Goal: Task Accomplishment & Management: Use online tool/utility

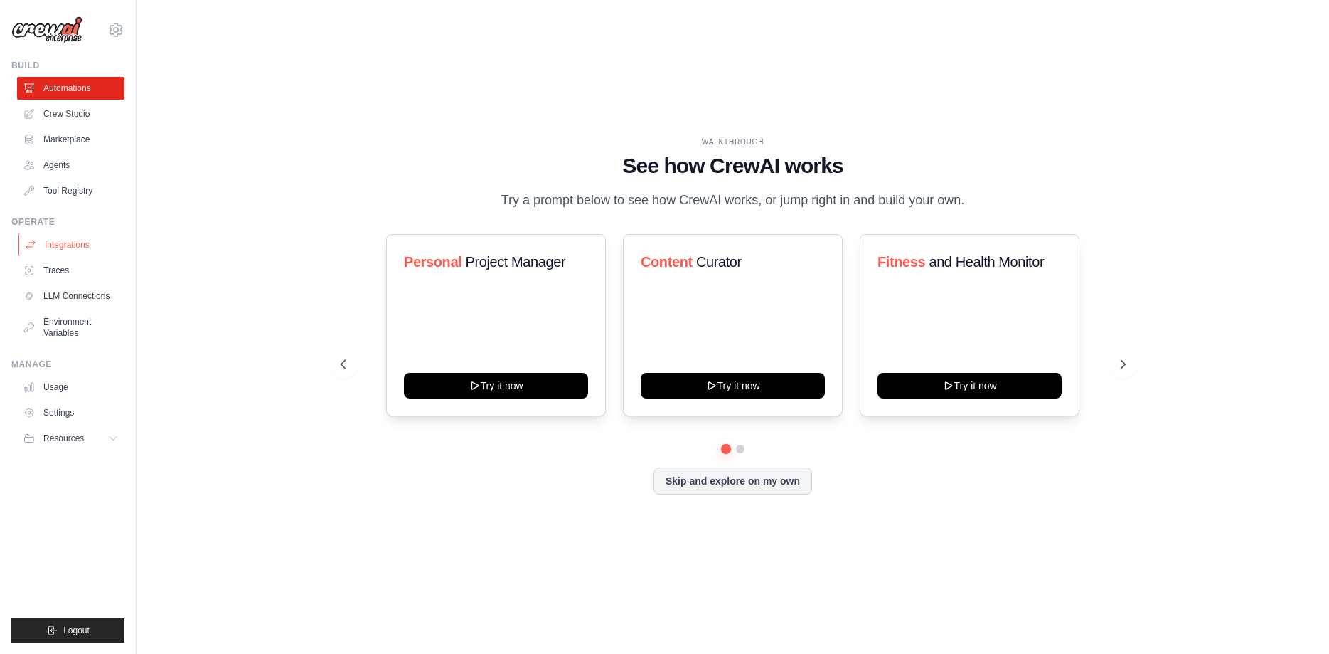
click at [100, 246] on link "Integrations" at bounding box center [71, 244] width 107 height 23
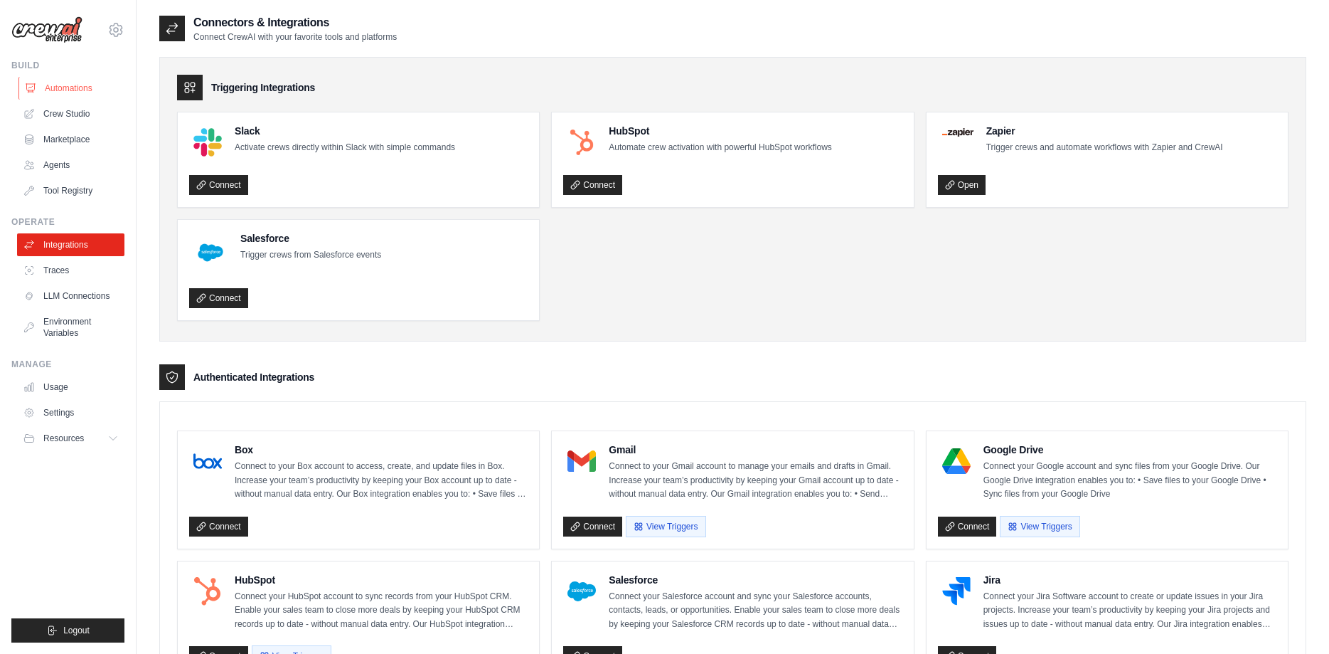
click at [73, 97] on link "Automations" at bounding box center [71, 88] width 107 height 23
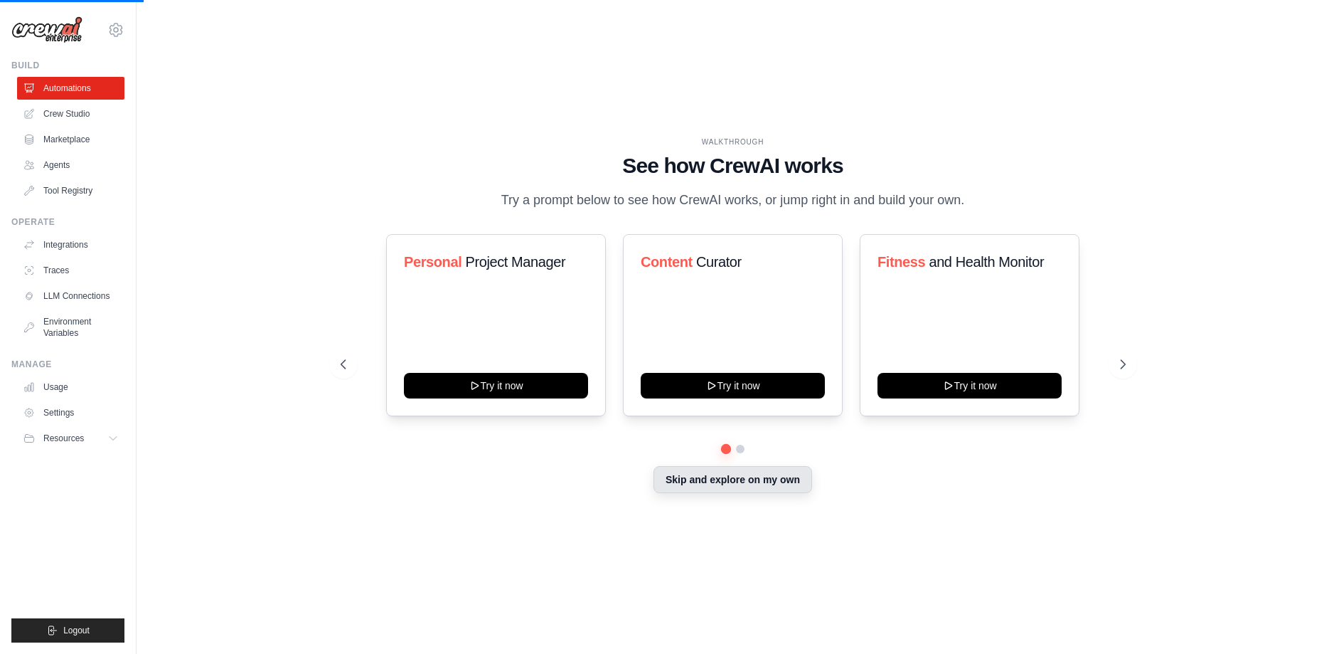
click at [679, 479] on button "Skip and explore on my own" at bounding box center [733, 479] width 159 height 27
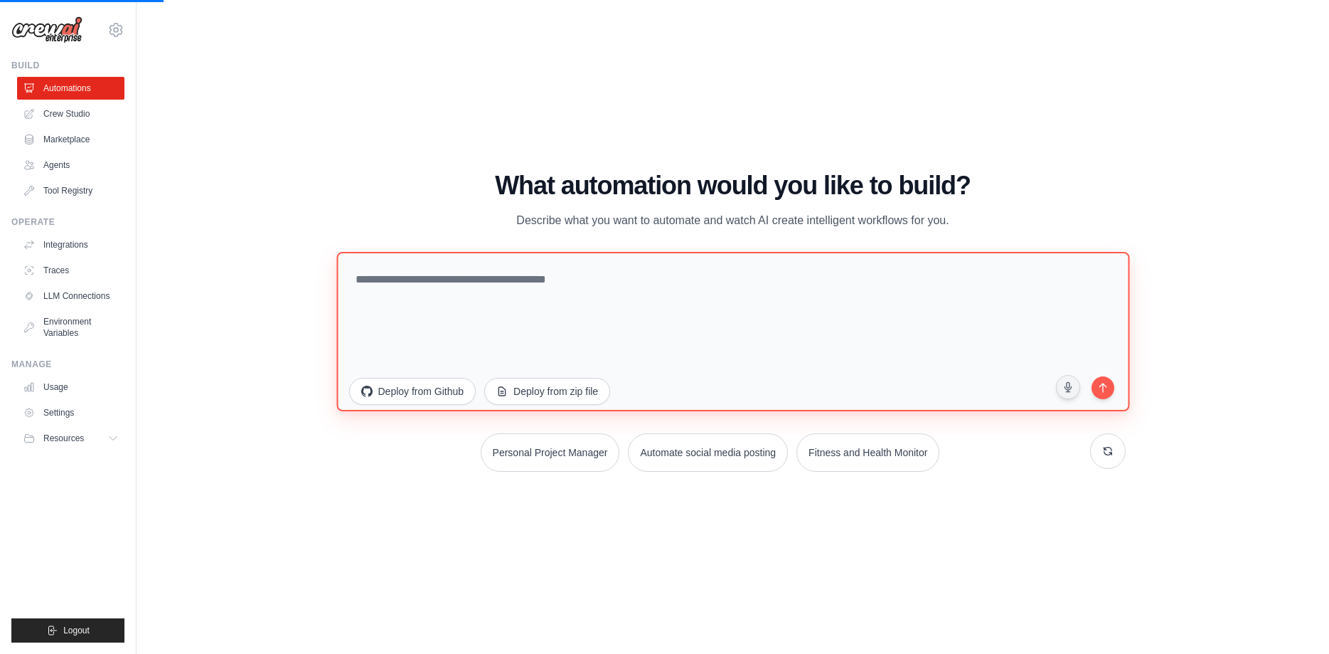
click at [666, 326] on textarea at bounding box center [732, 330] width 793 height 159
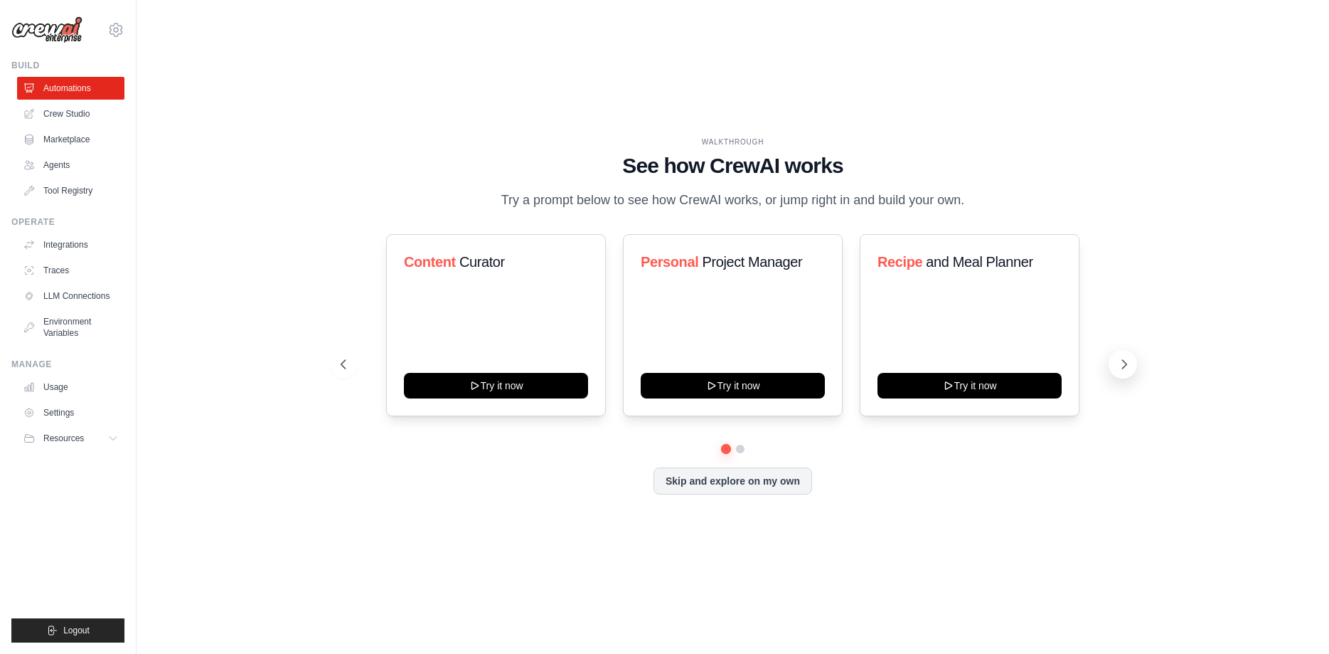
click at [1125, 366] on icon at bounding box center [1124, 364] width 4 height 9
click at [1116, 363] on button at bounding box center [1123, 364] width 28 height 28
click at [713, 479] on button "Skip and explore on my own" at bounding box center [733, 479] width 159 height 27
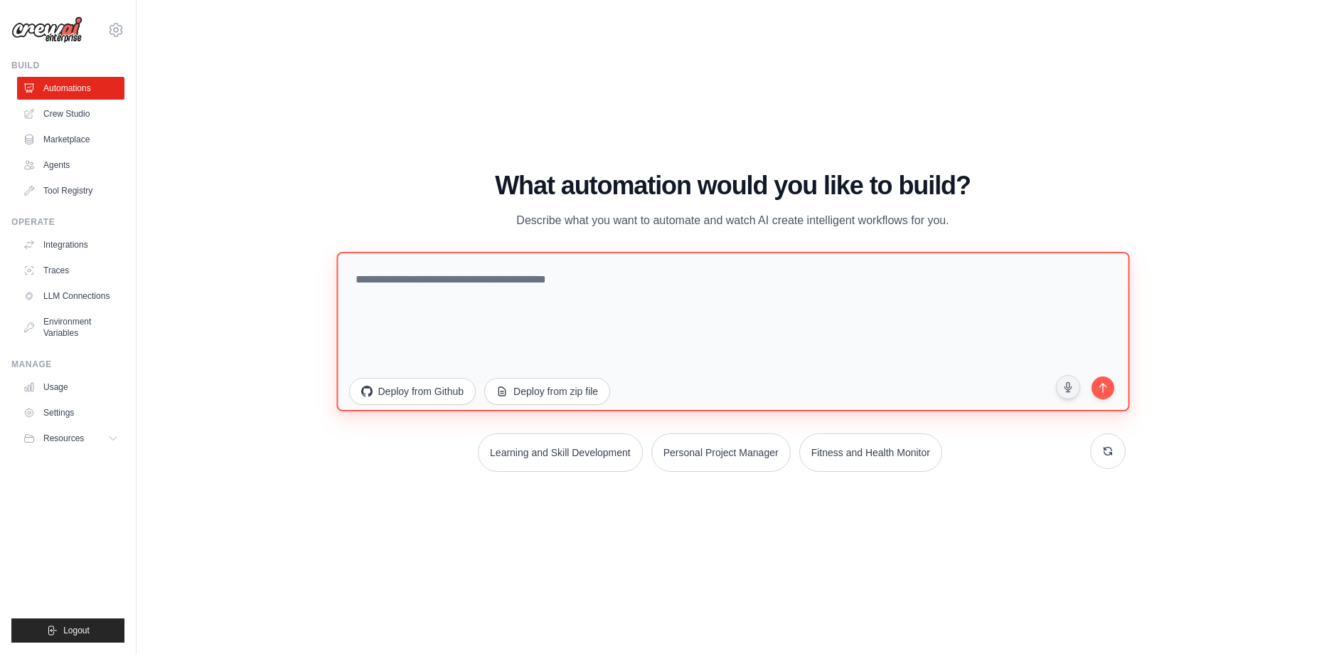
click at [652, 329] on textarea at bounding box center [732, 330] width 793 height 159
type textarea "**********"
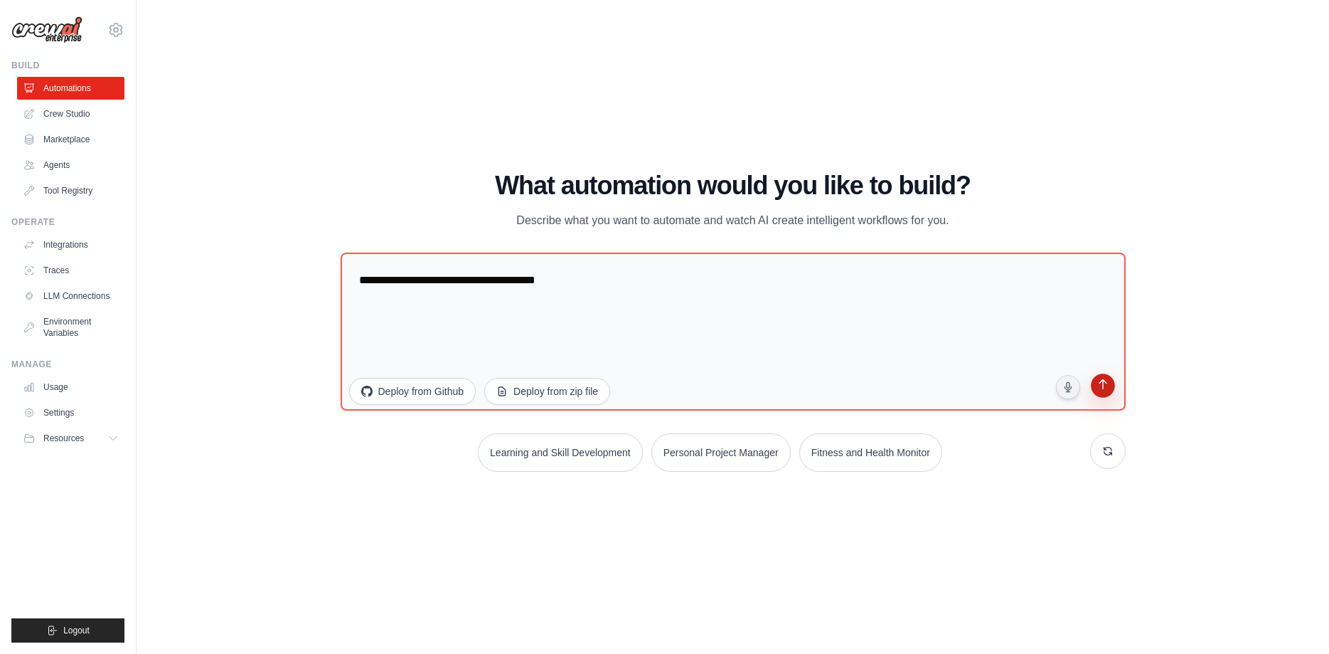
click at [1098, 381] on icon "submit" at bounding box center [1103, 386] width 14 height 14
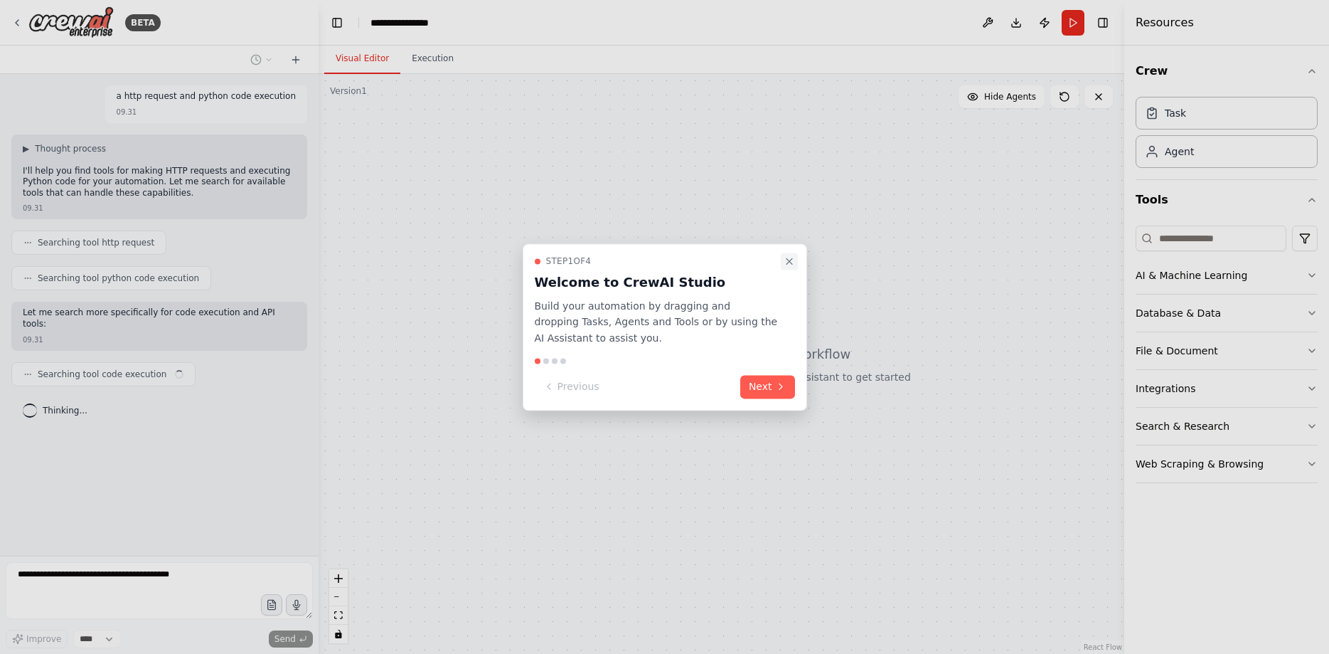
click at [789, 265] on icon "Close walkthrough" at bounding box center [789, 260] width 11 height 11
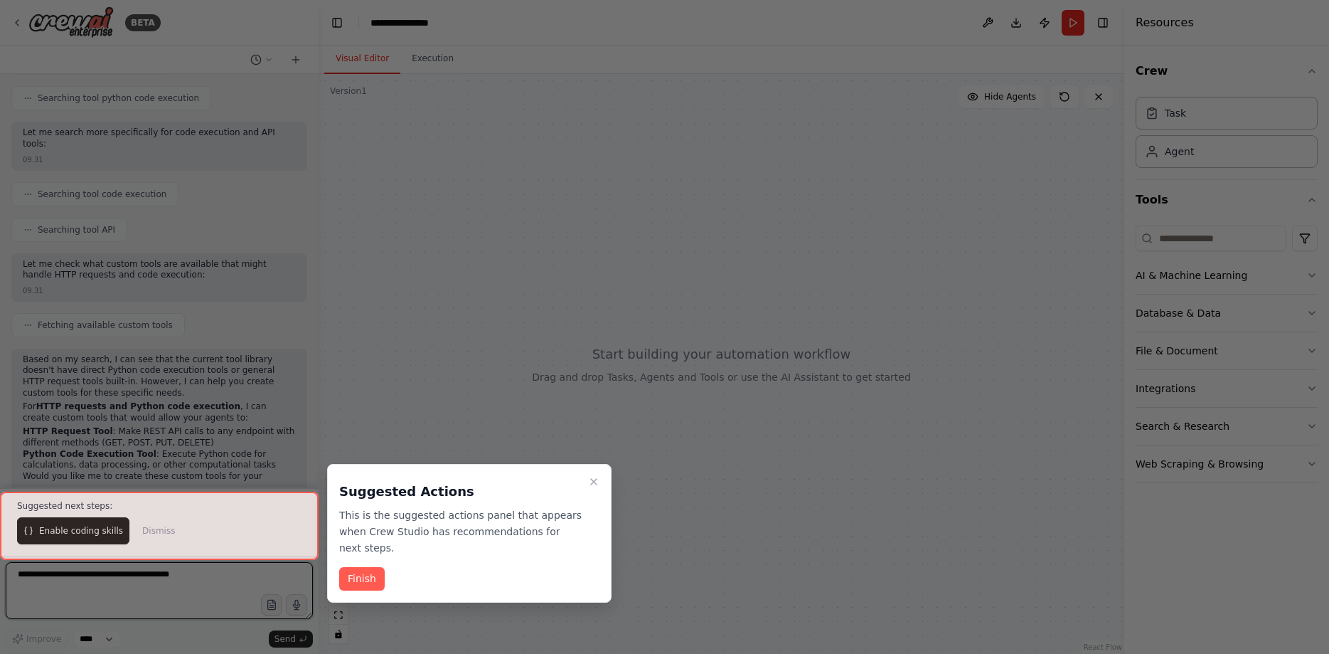
scroll to position [191, 0]
click at [364, 567] on button "Finish" at bounding box center [362, 578] width 46 height 23
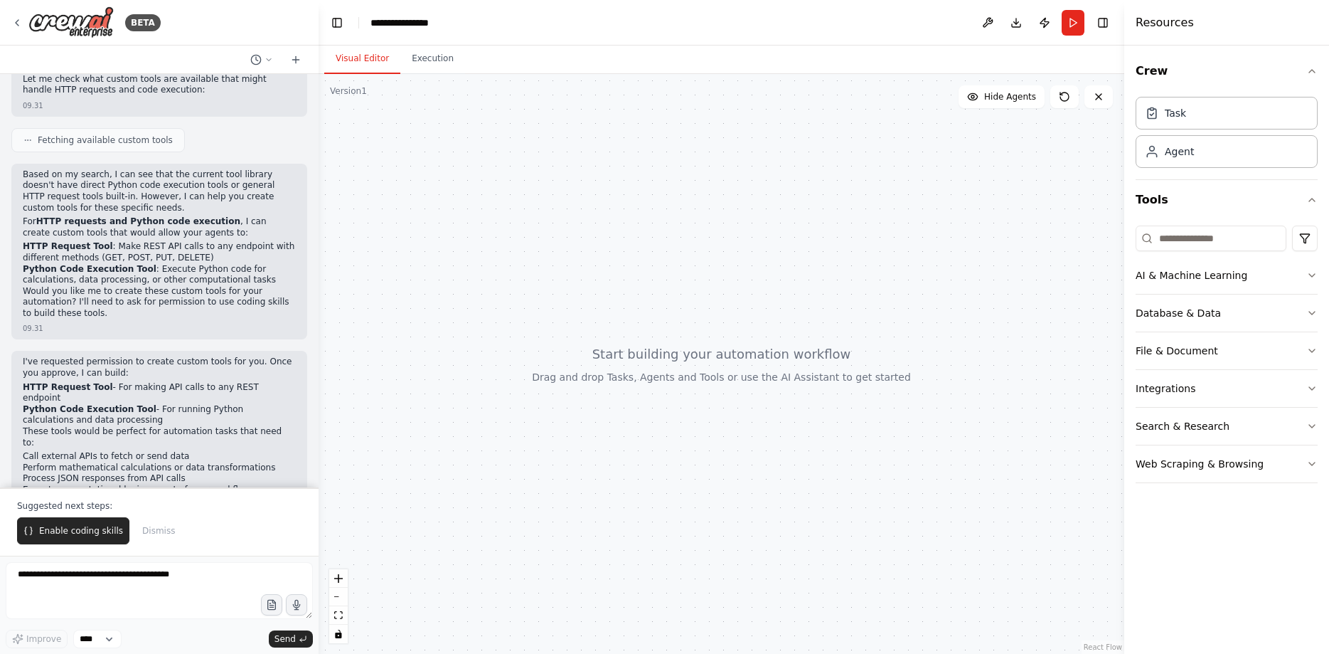
scroll to position [376, 0]
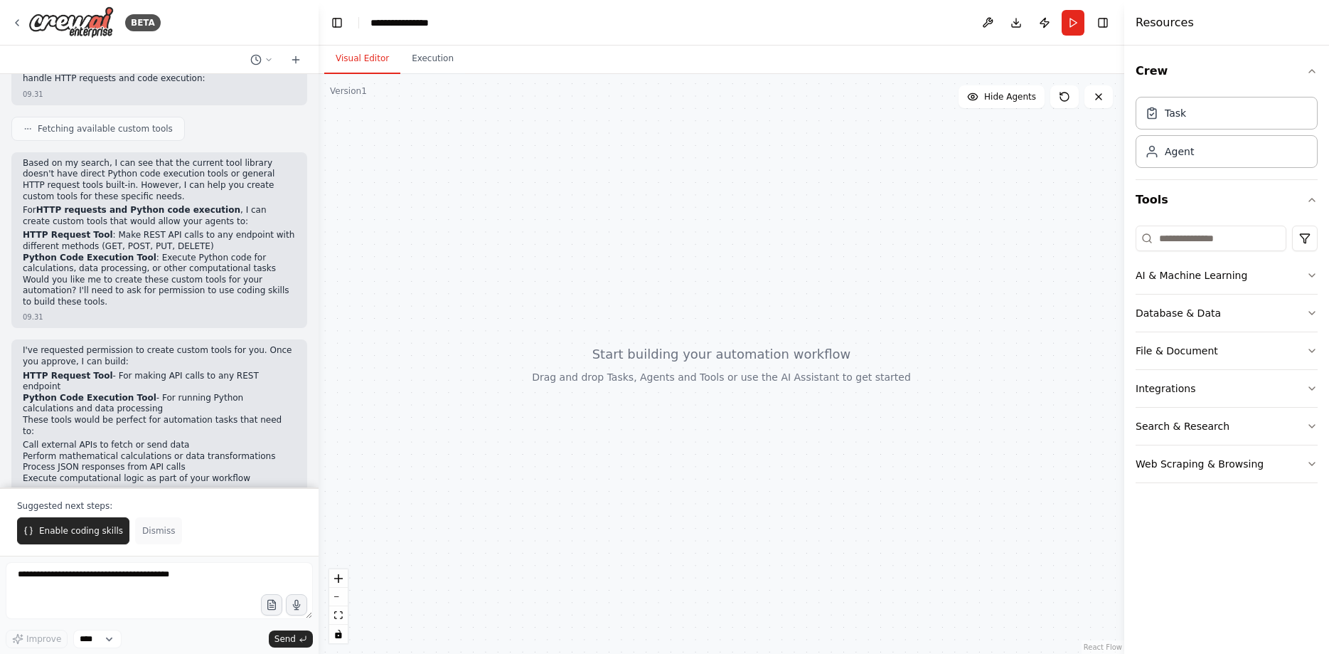
click at [145, 541] on button "Dismiss" at bounding box center [158, 530] width 47 height 27
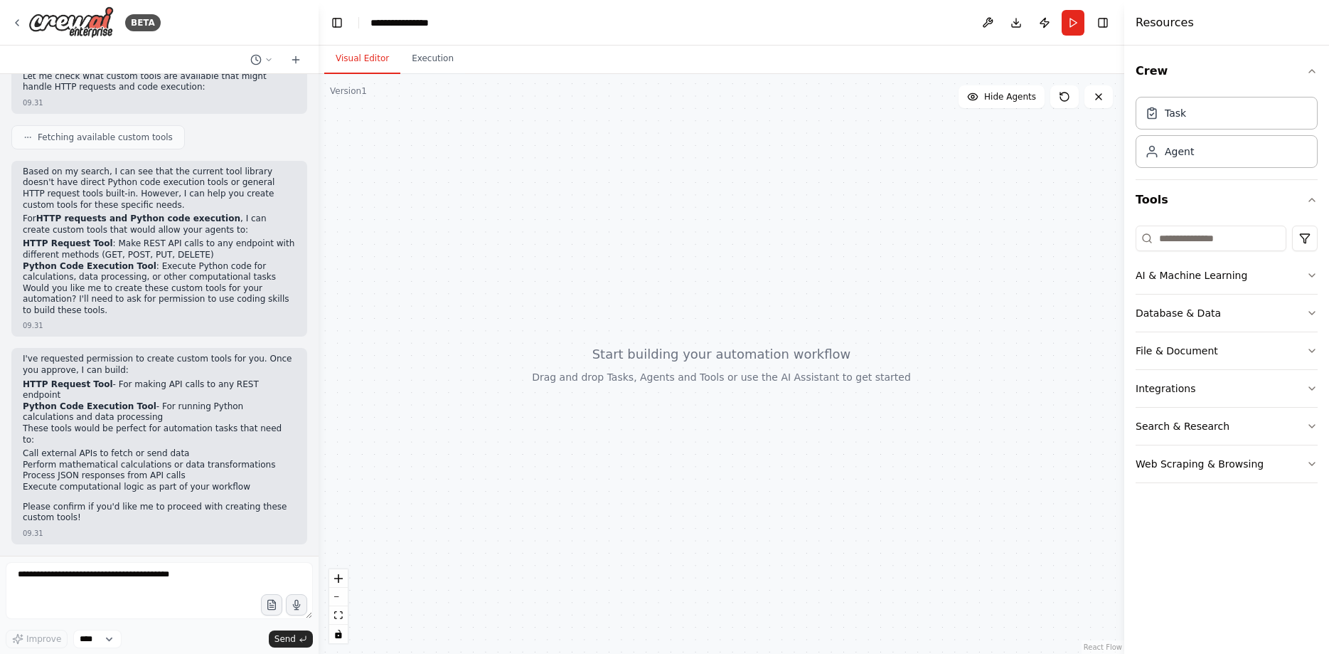
scroll to position [308, 0]
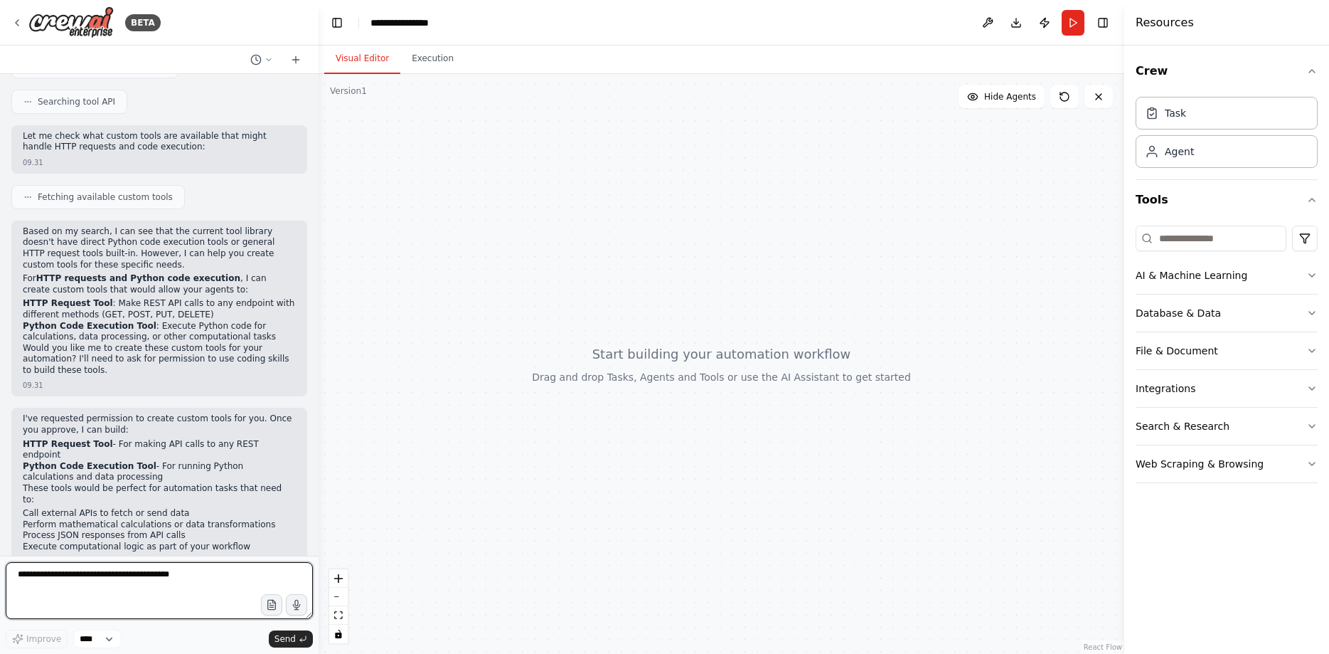
click at [85, 585] on textarea at bounding box center [159, 590] width 307 height 57
type textarea "*********"
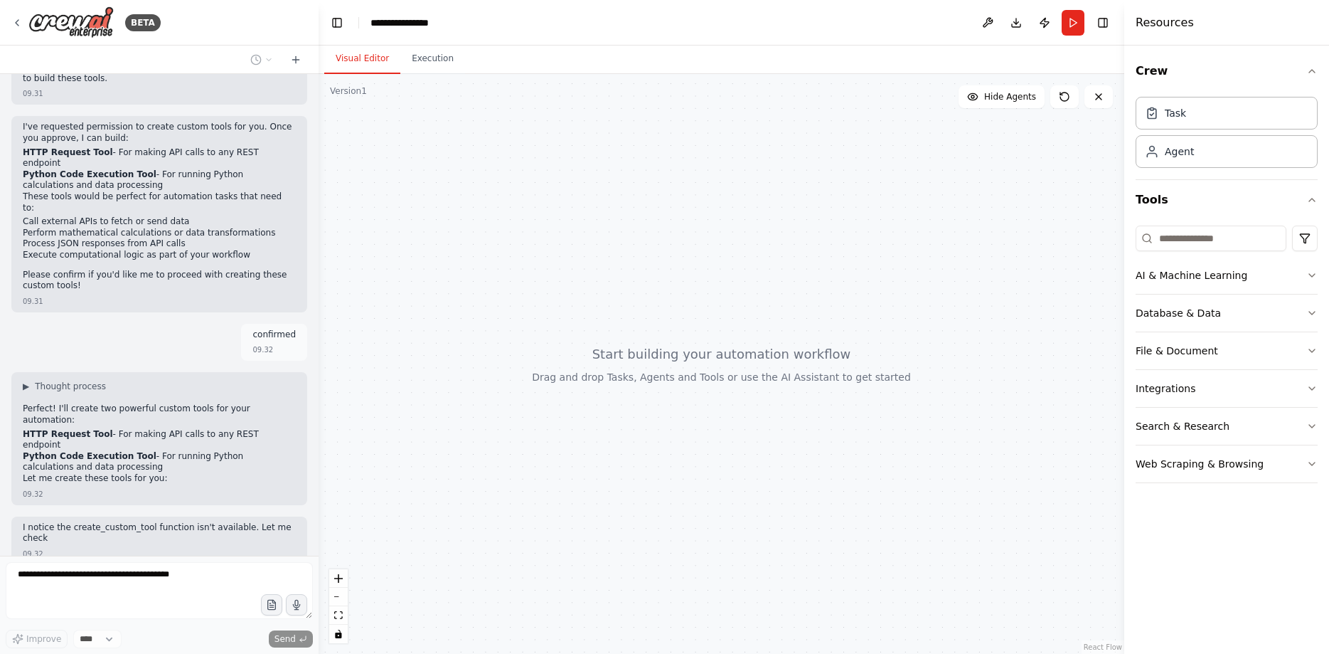
scroll to position [611, 0]
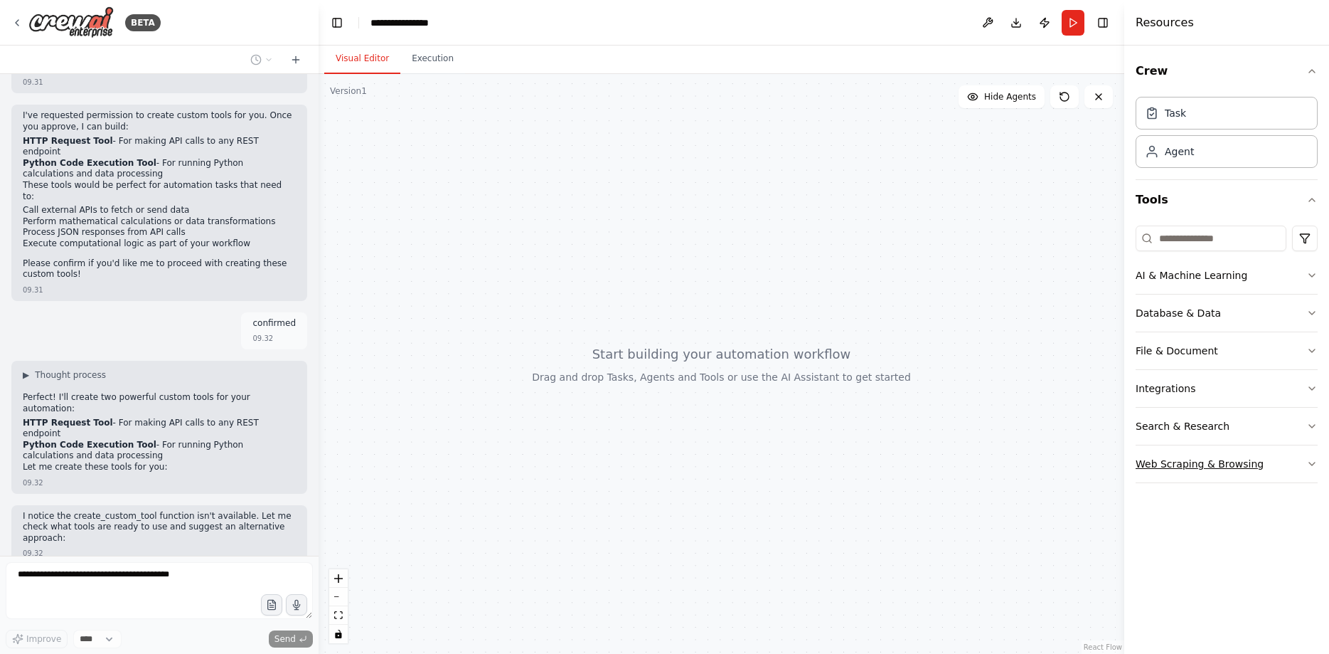
click at [1218, 474] on button "Web Scraping & Browsing" at bounding box center [1227, 463] width 182 height 37
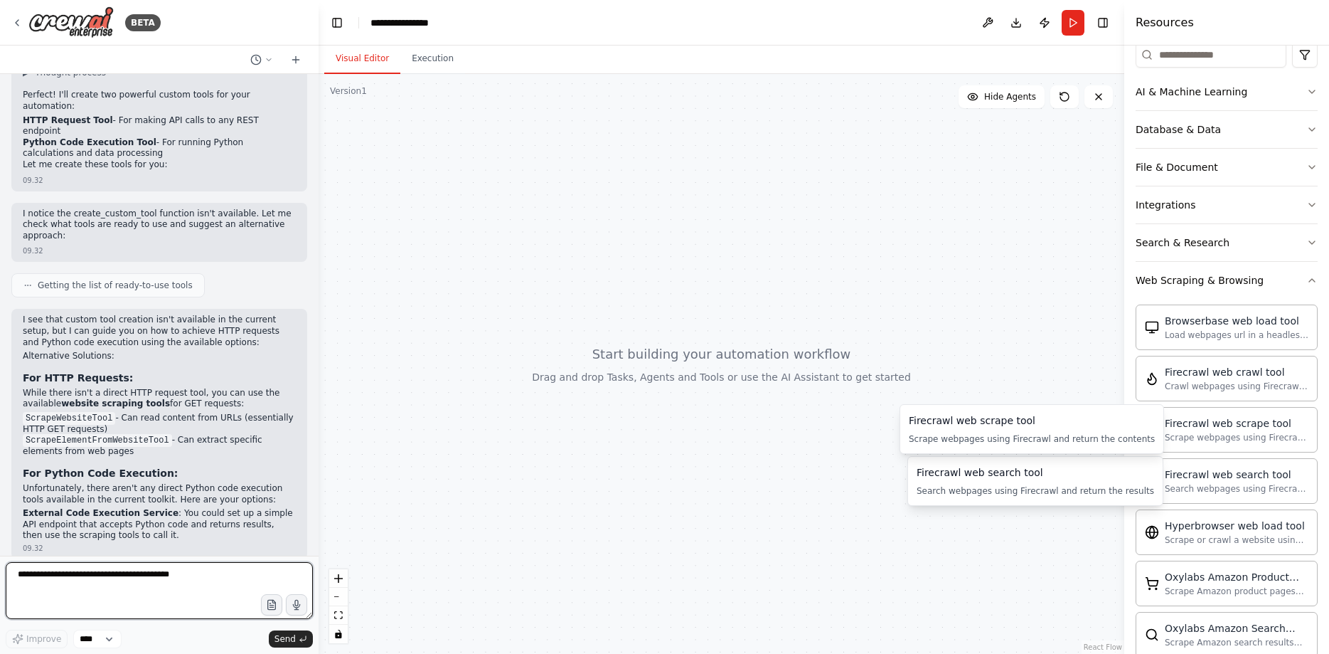
scroll to position [94, 0]
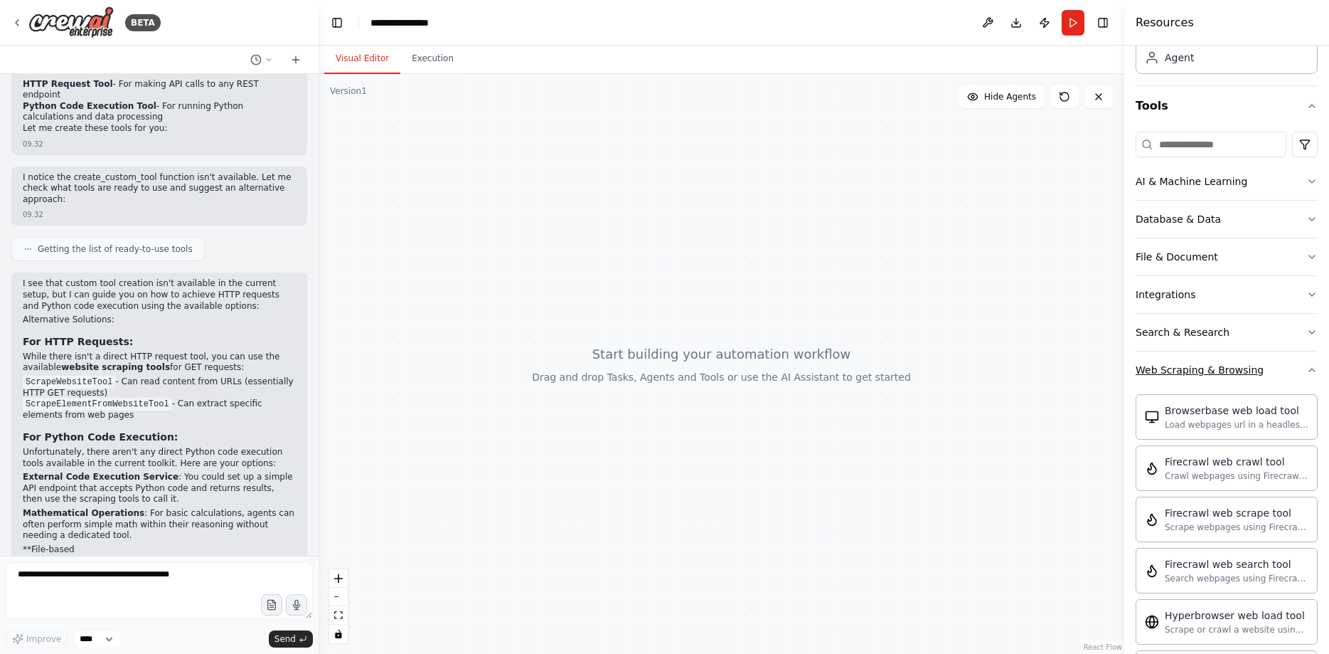
click at [1207, 368] on div "Web Scraping & Browsing" at bounding box center [1200, 370] width 128 height 14
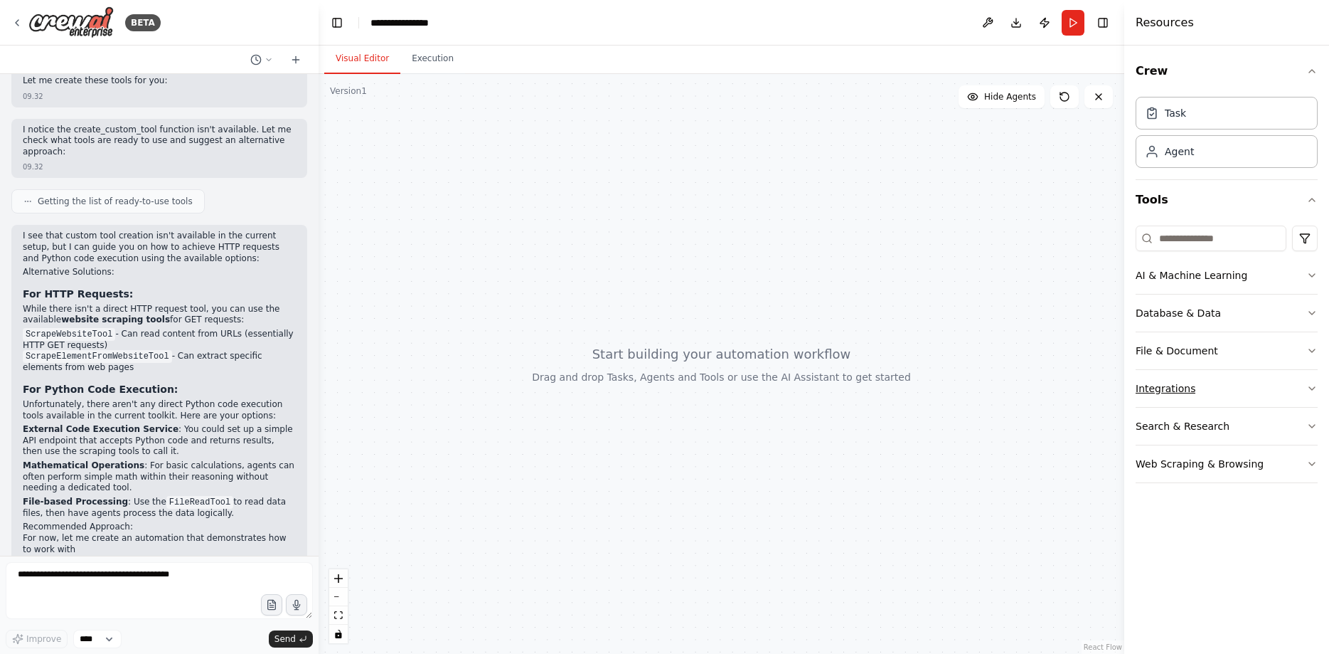
click at [1187, 382] on div "Integrations" at bounding box center [1166, 388] width 60 height 14
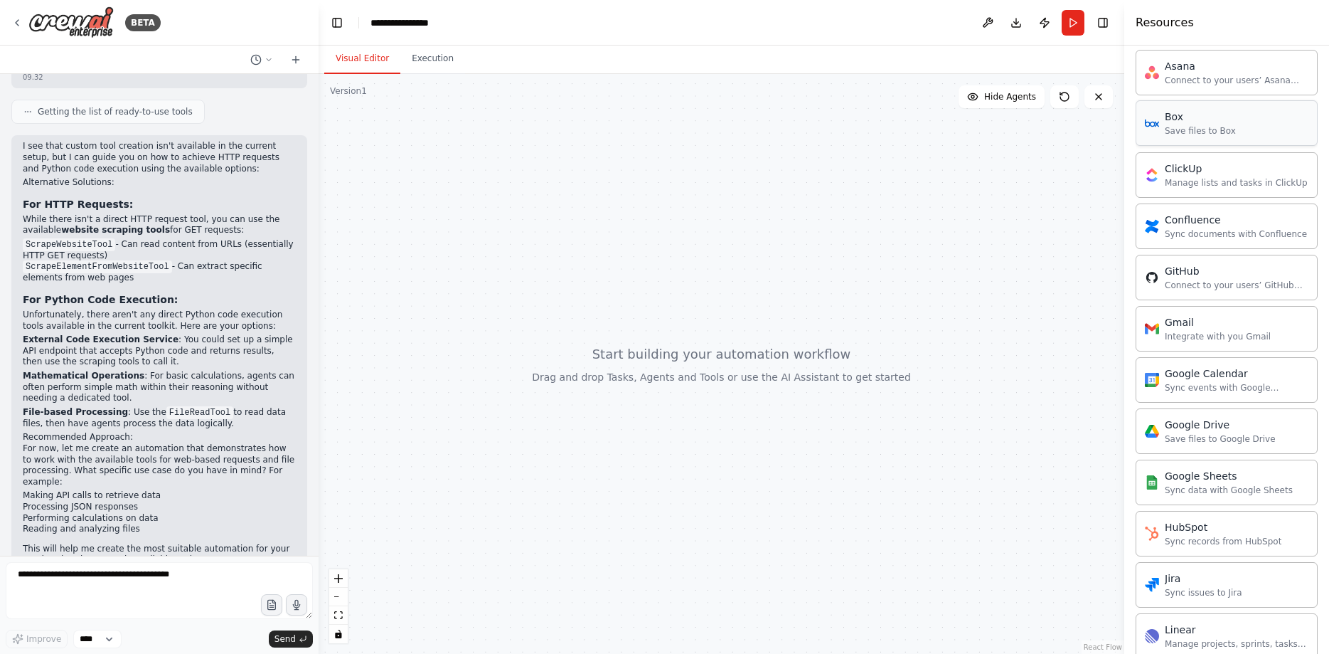
scroll to position [94, 0]
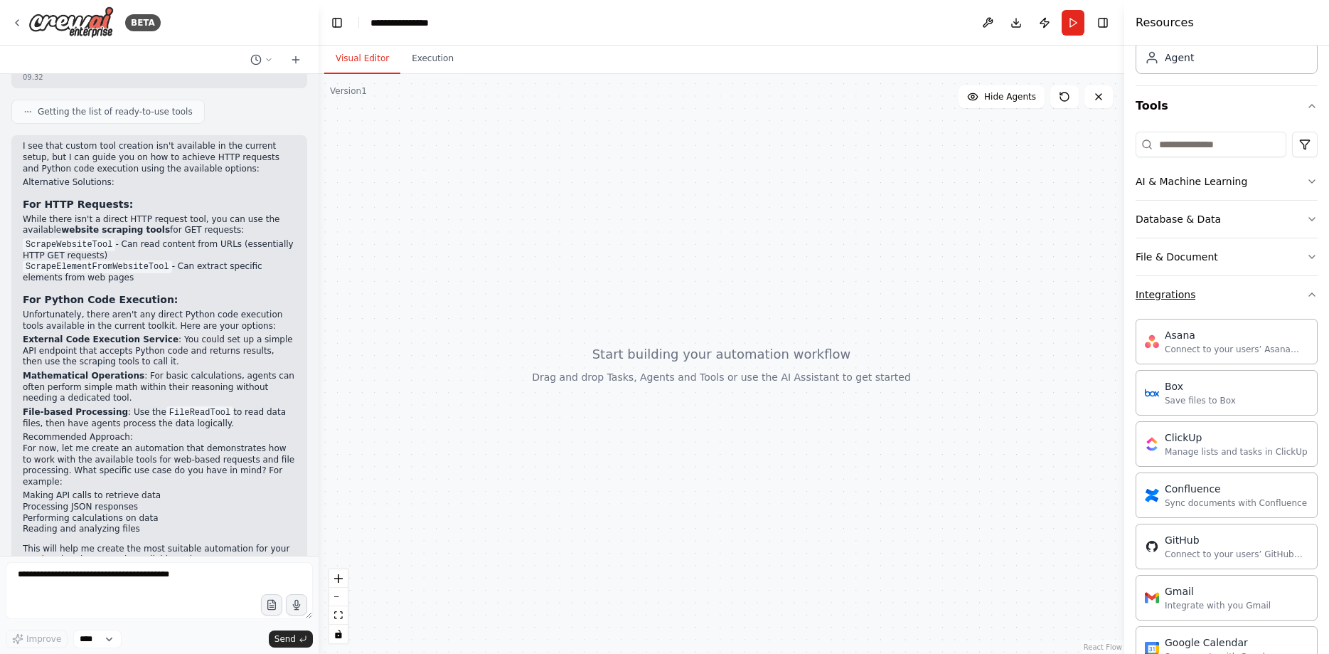
click at [1215, 301] on button "Integrations" at bounding box center [1227, 294] width 182 height 37
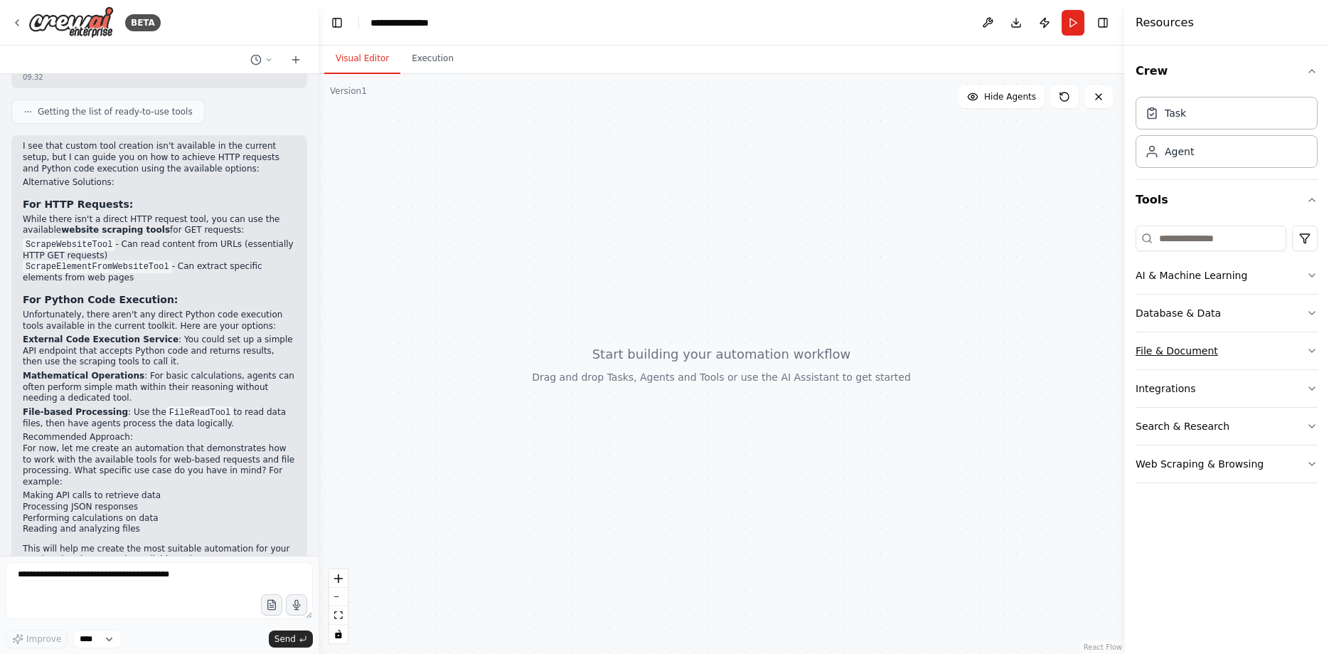
click at [1210, 358] on button "File & Document" at bounding box center [1227, 350] width 182 height 37
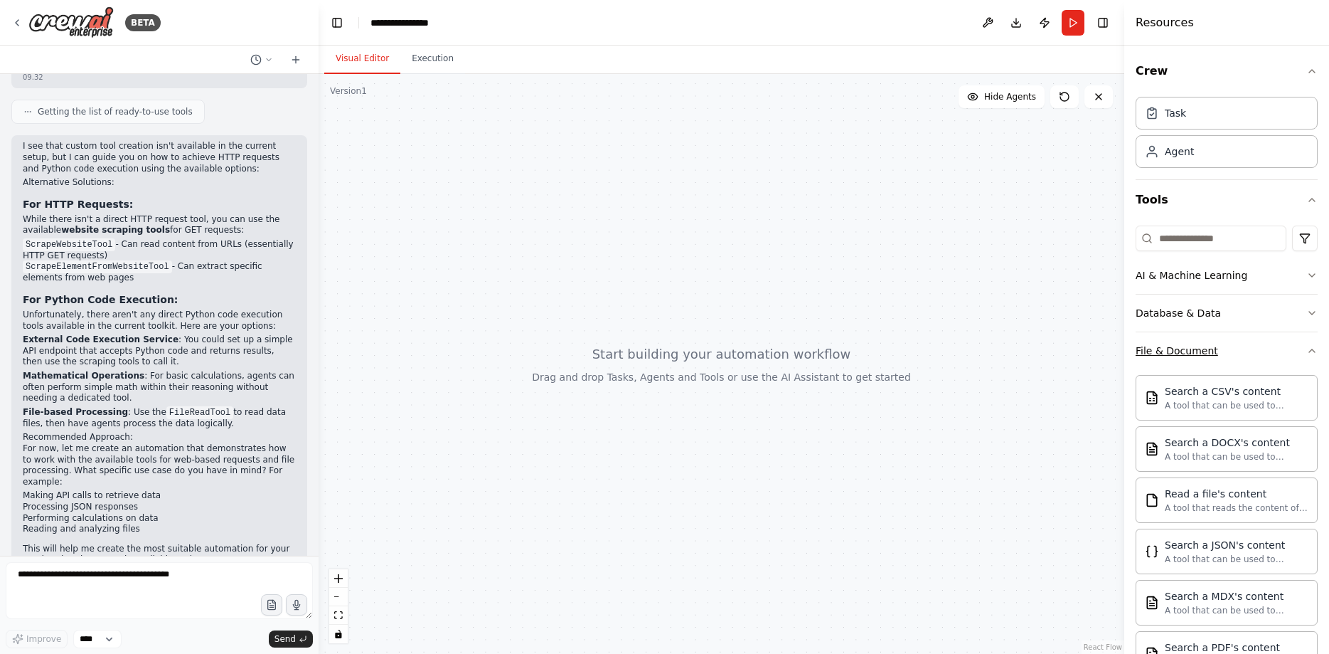
click at [1223, 338] on button "File & Document" at bounding box center [1227, 350] width 182 height 37
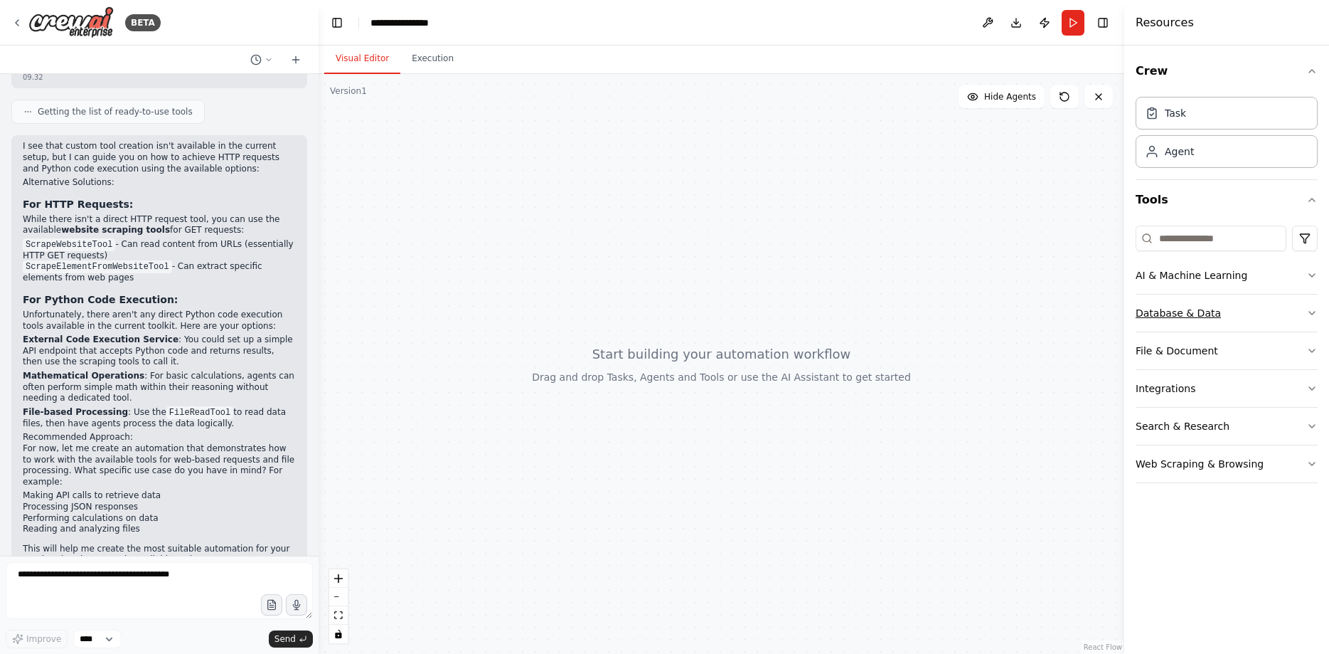
click at [1221, 310] on button "Database & Data" at bounding box center [1227, 312] width 182 height 37
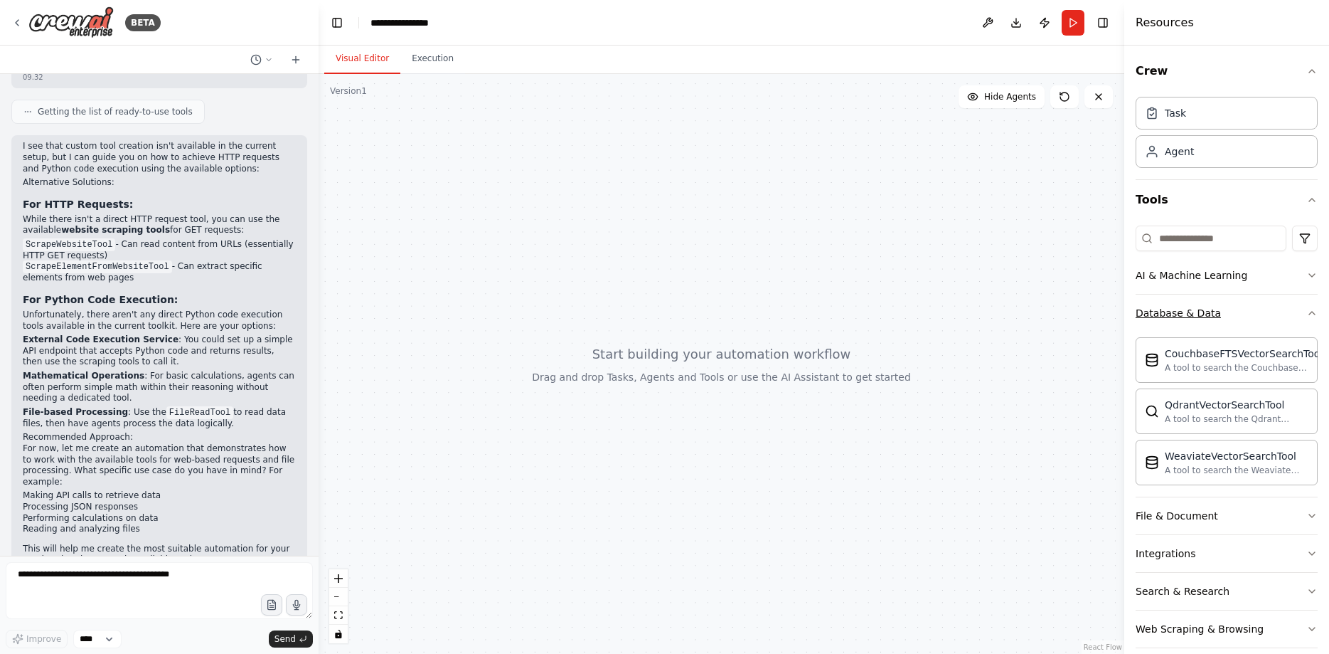
click at [1221, 310] on button "Database & Data" at bounding box center [1227, 312] width 182 height 37
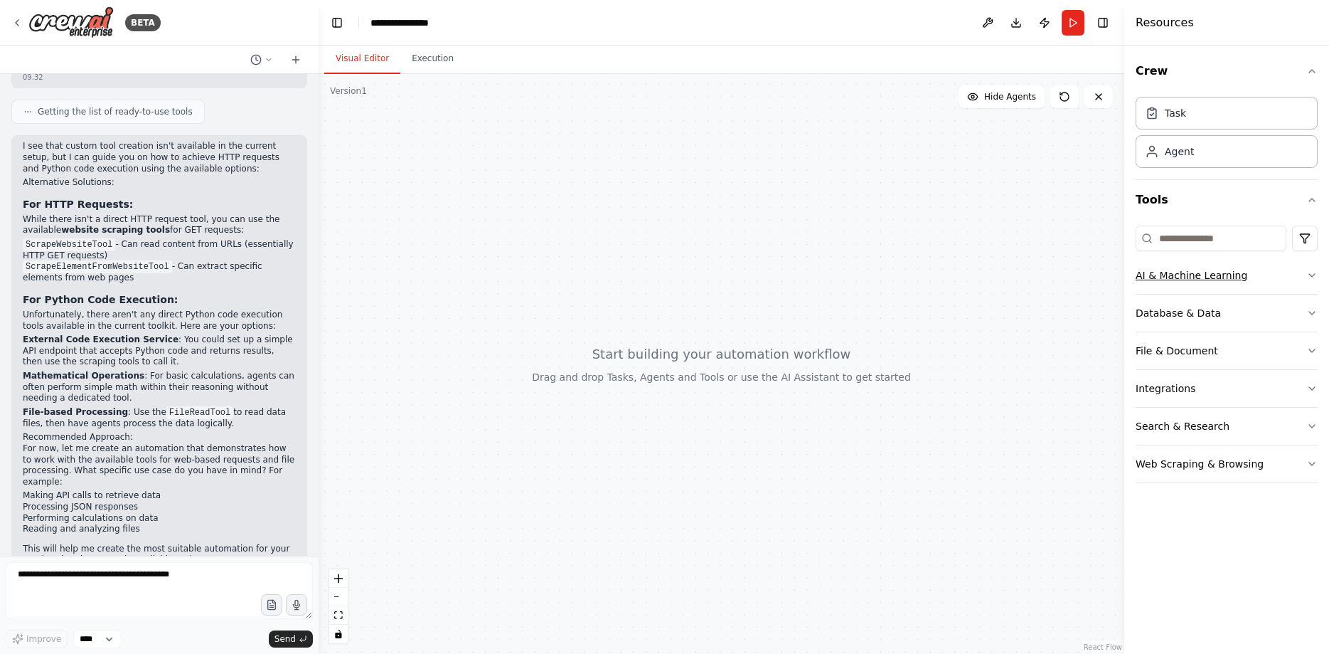
click at [1225, 280] on div "AI & Machine Learning" at bounding box center [1192, 275] width 112 height 14
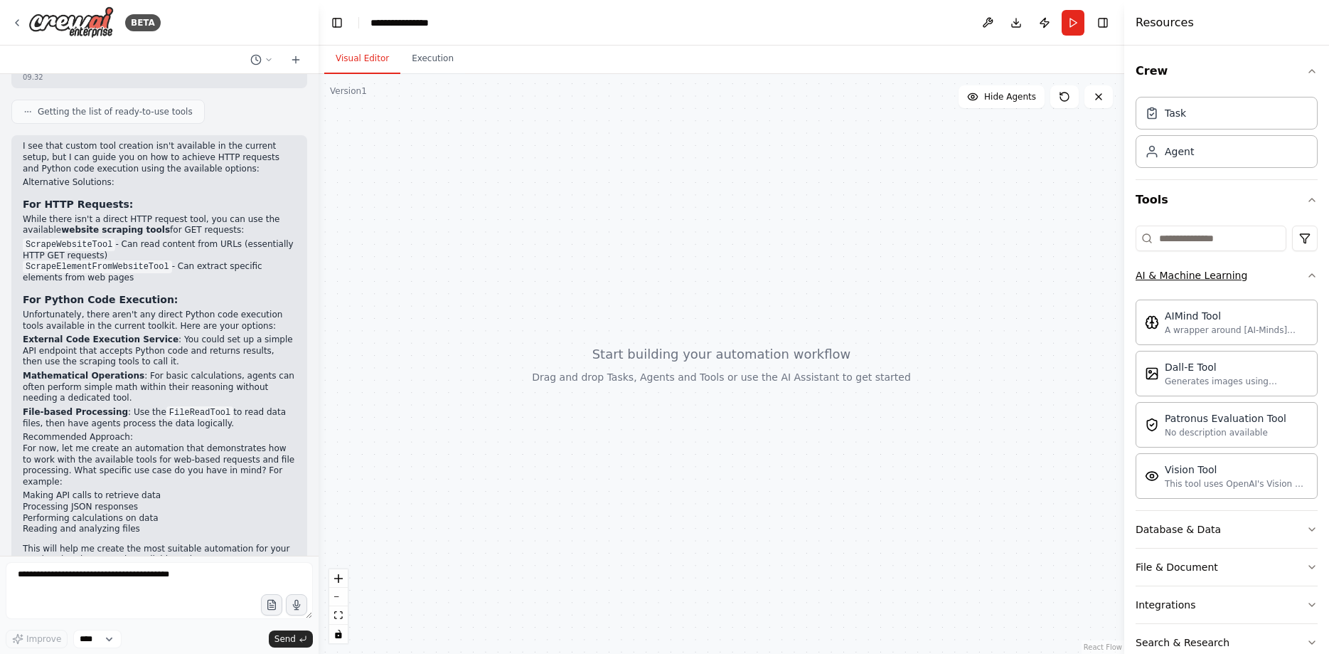
click at [1225, 280] on div "AI & Machine Learning" at bounding box center [1192, 275] width 112 height 14
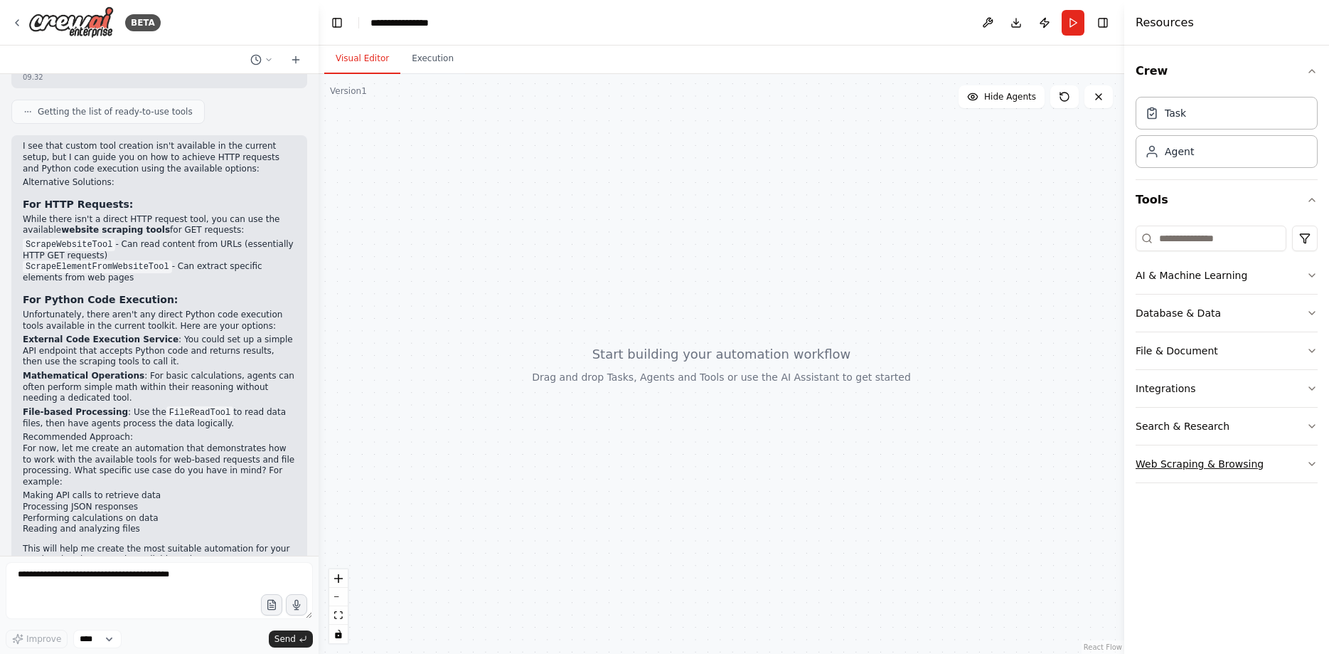
click at [1206, 462] on div "Web Scraping & Browsing" at bounding box center [1200, 464] width 128 height 14
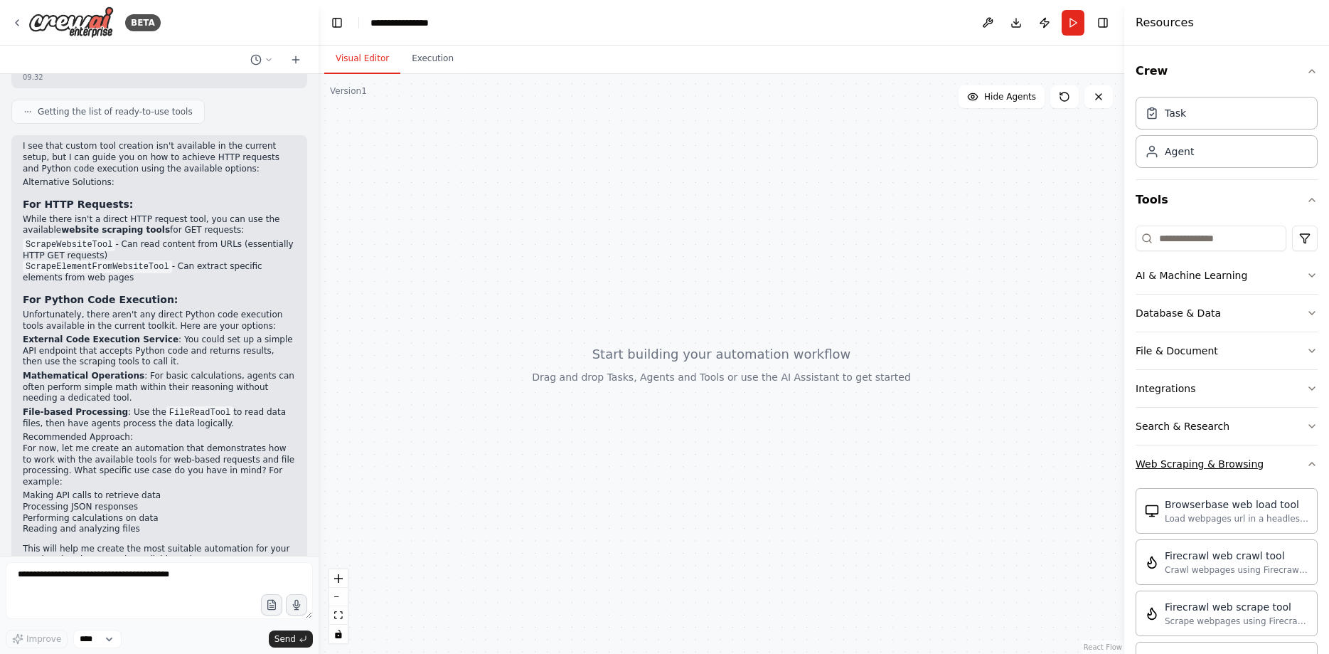
scroll to position [179, 0]
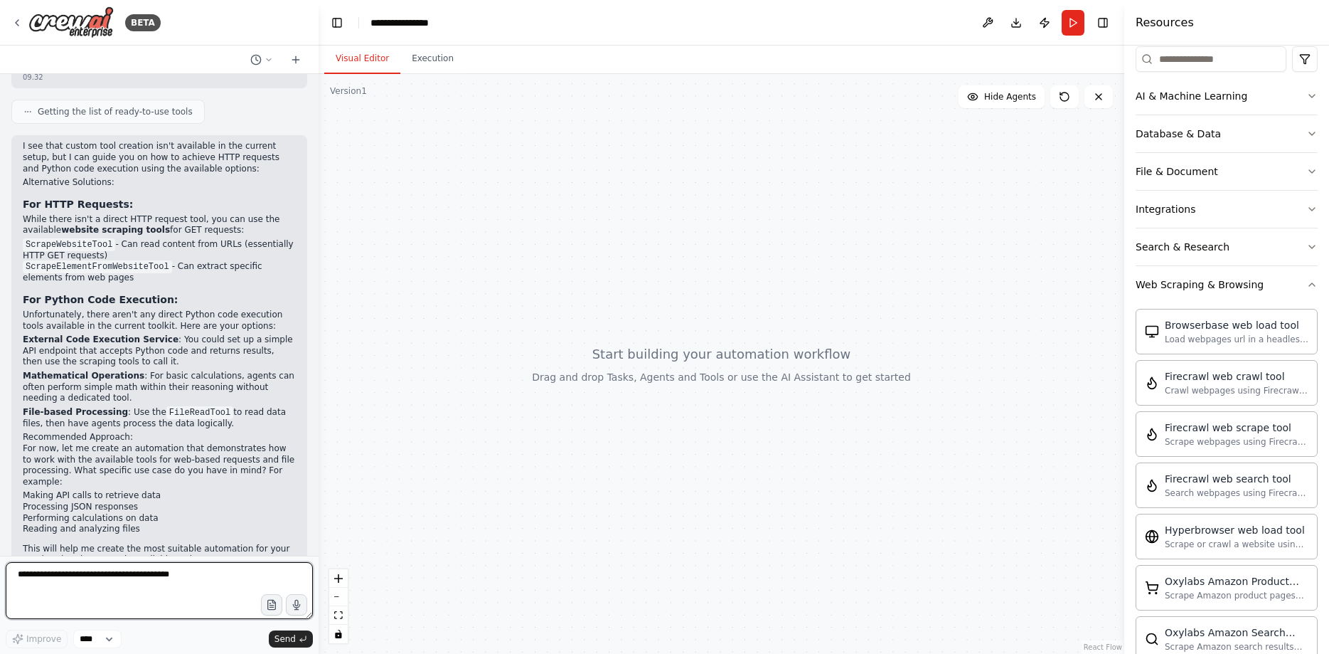
click at [190, 590] on textarea at bounding box center [159, 590] width 307 height 57
type textarea "**********"
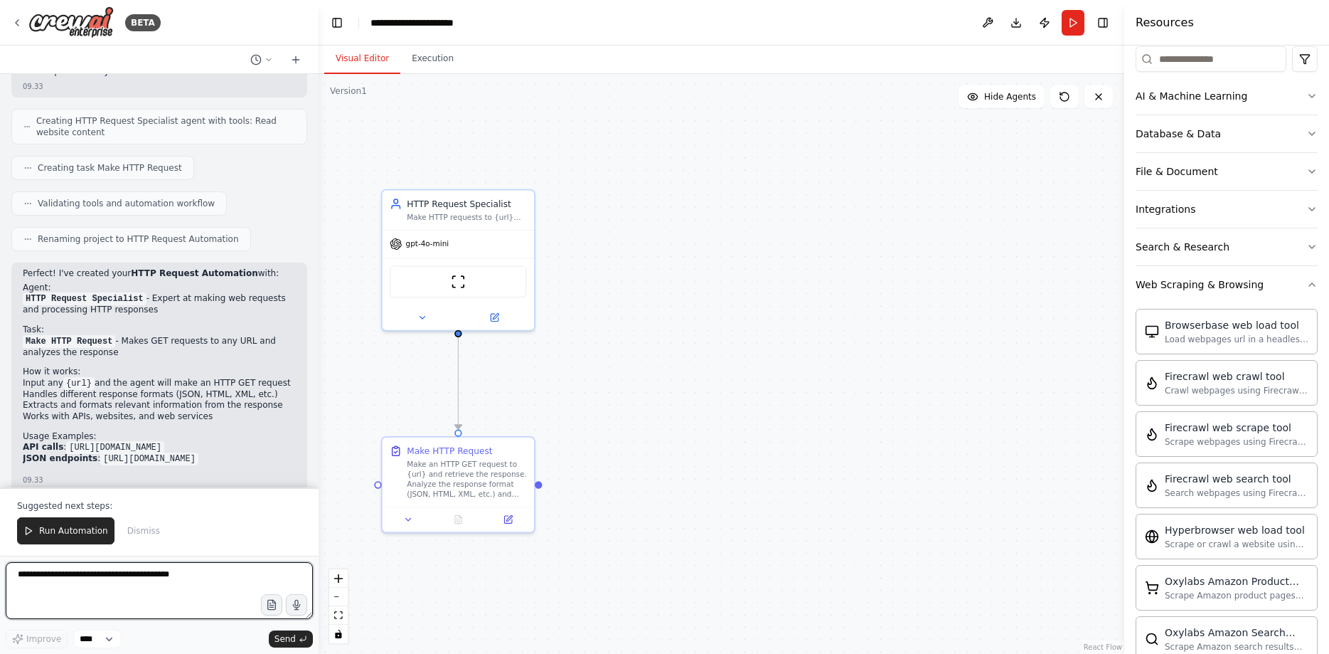
scroll to position [1898, 0]
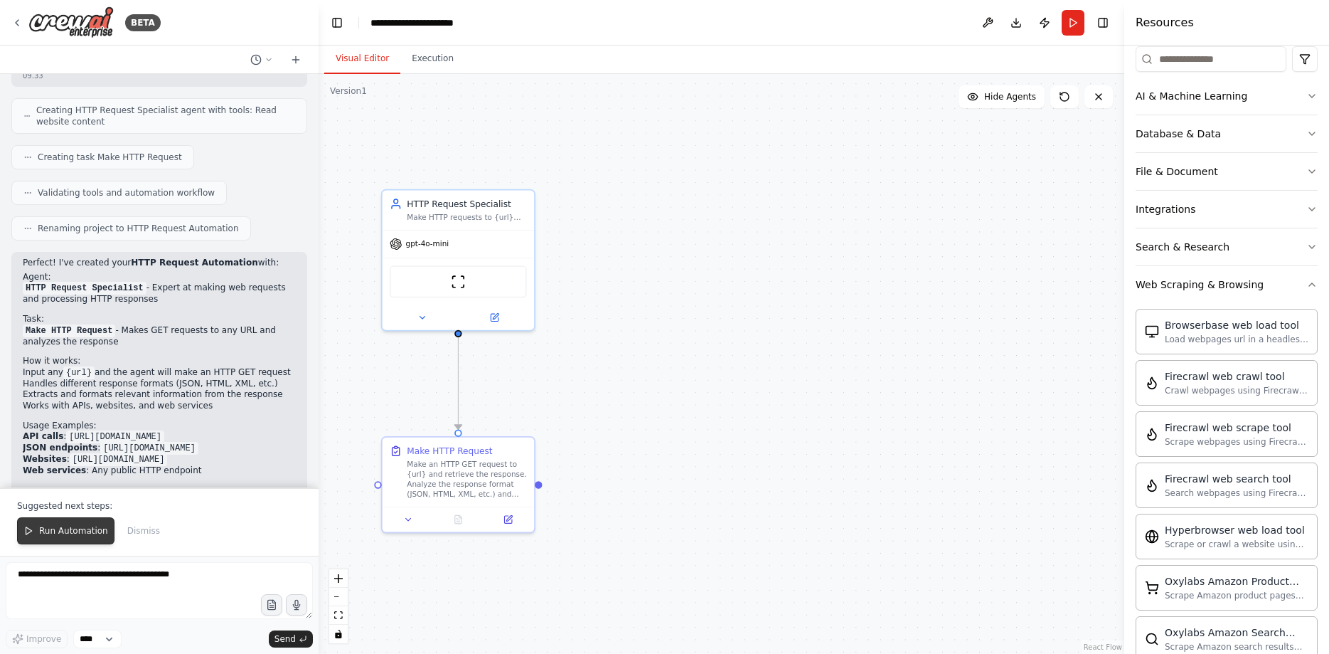
click at [43, 543] on button "Run Automation" at bounding box center [65, 530] width 97 height 27
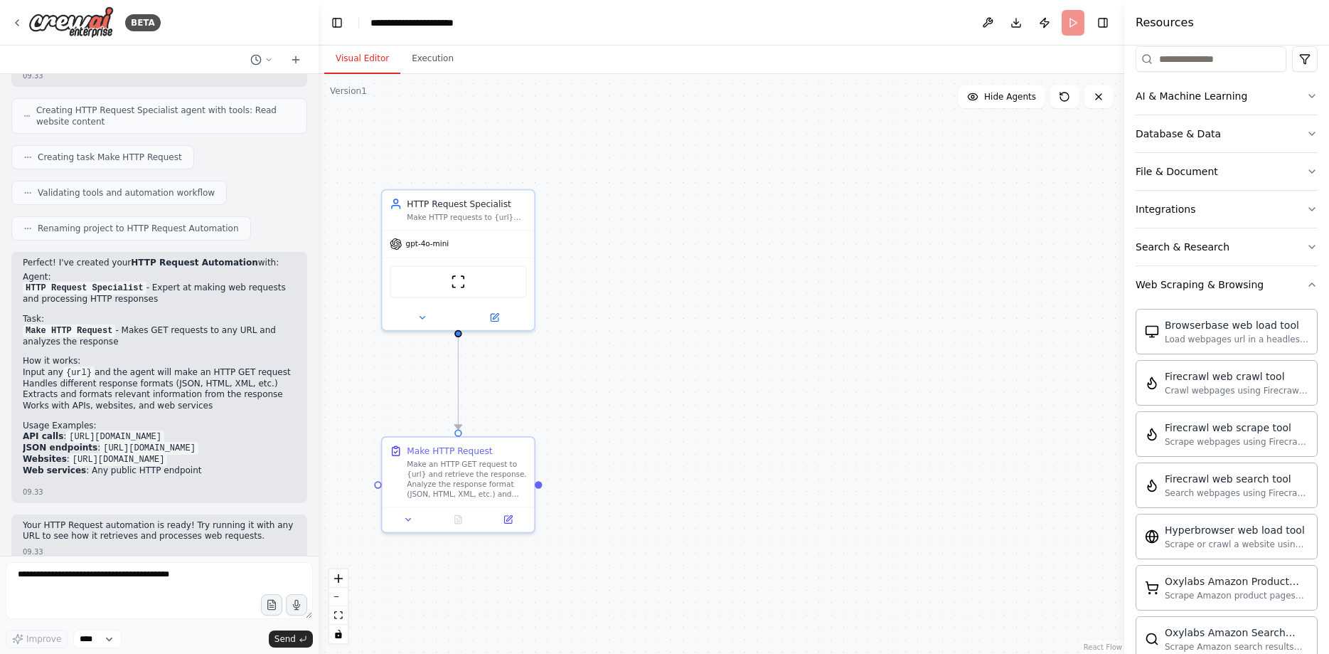
scroll to position [1829, 0]
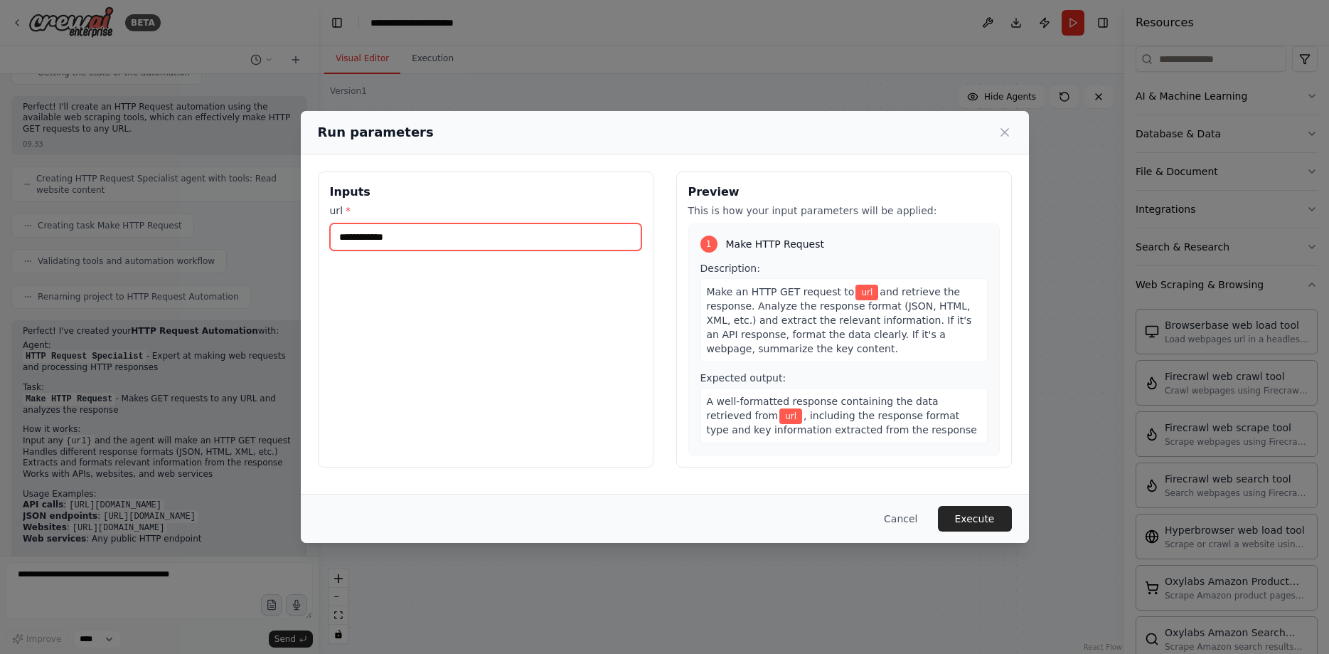
click at [409, 241] on input "url *" at bounding box center [486, 236] width 312 height 27
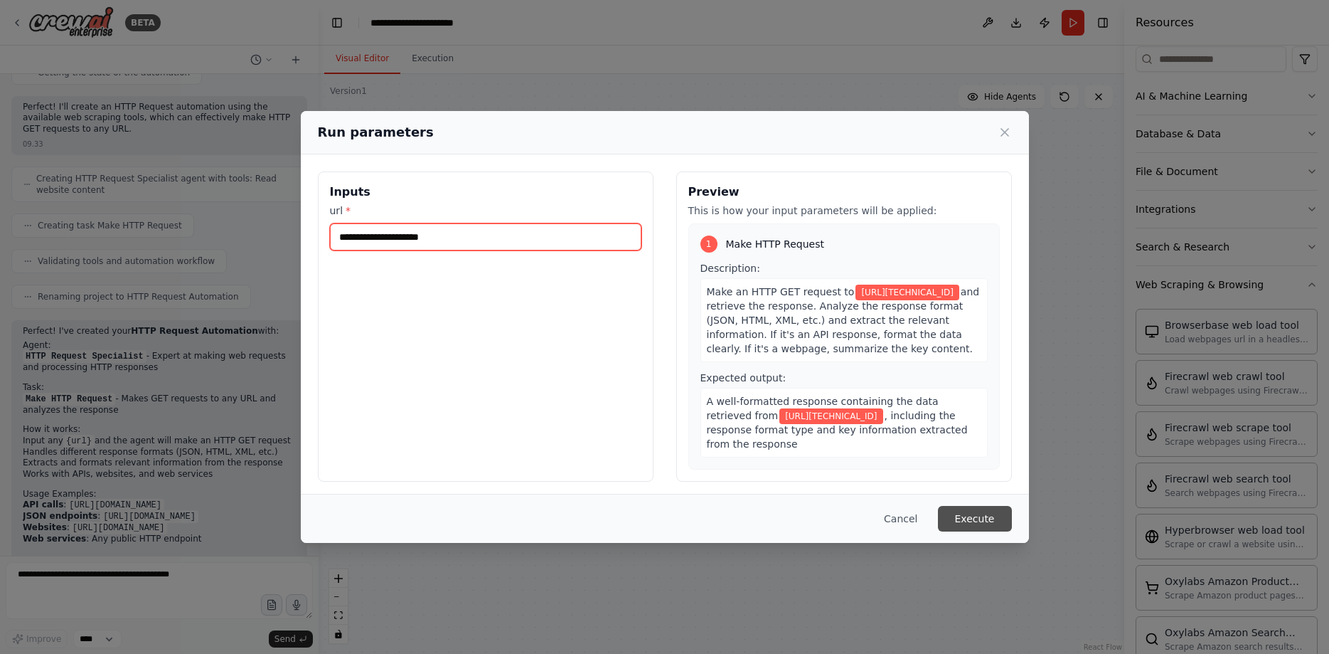
type input "**********"
click at [965, 514] on button "Execute" at bounding box center [975, 519] width 74 height 26
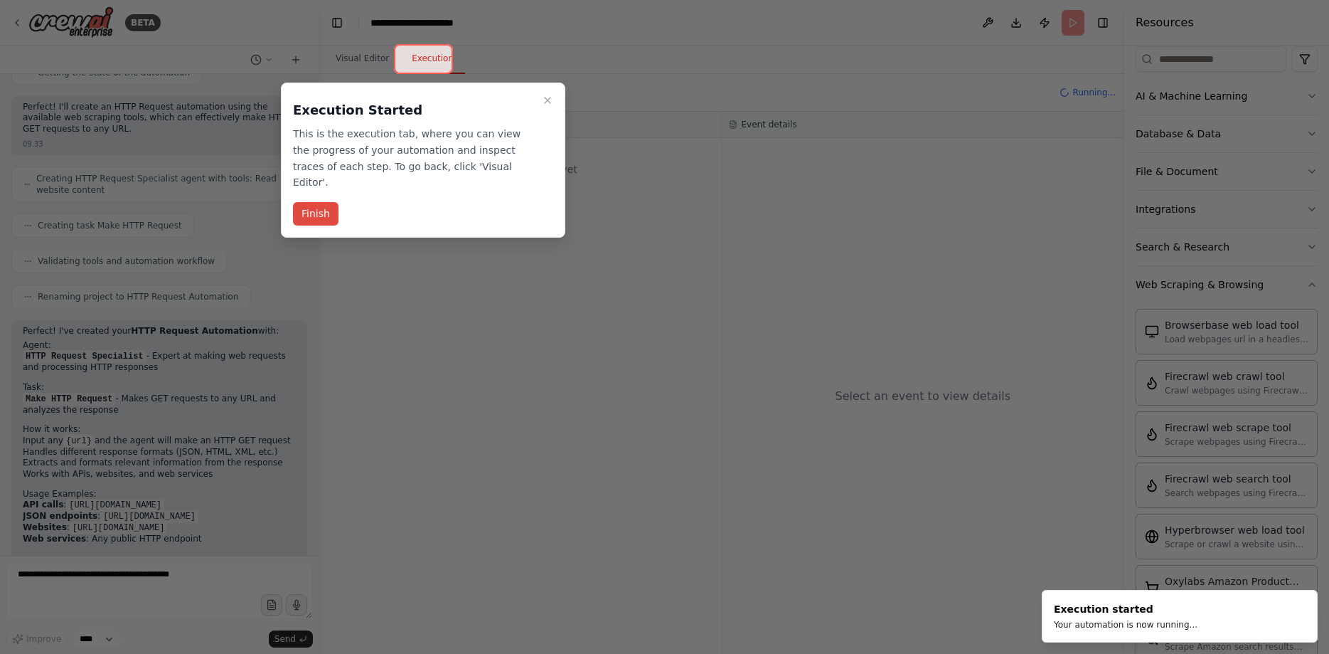
click at [320, 202] on button "Finish" at bounding box center [316, 213] width 46 height 23
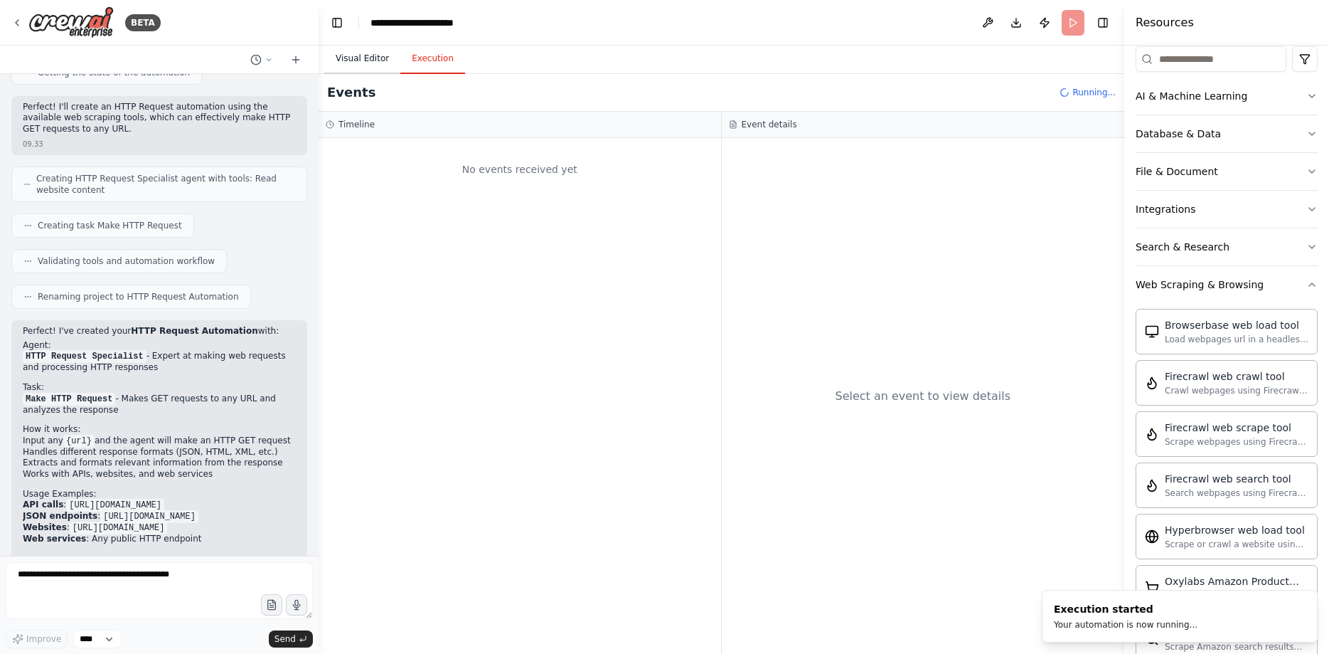
click at [347, 60] on button "Visual Editor" at bounding box center [362, 59] width 76 height 30
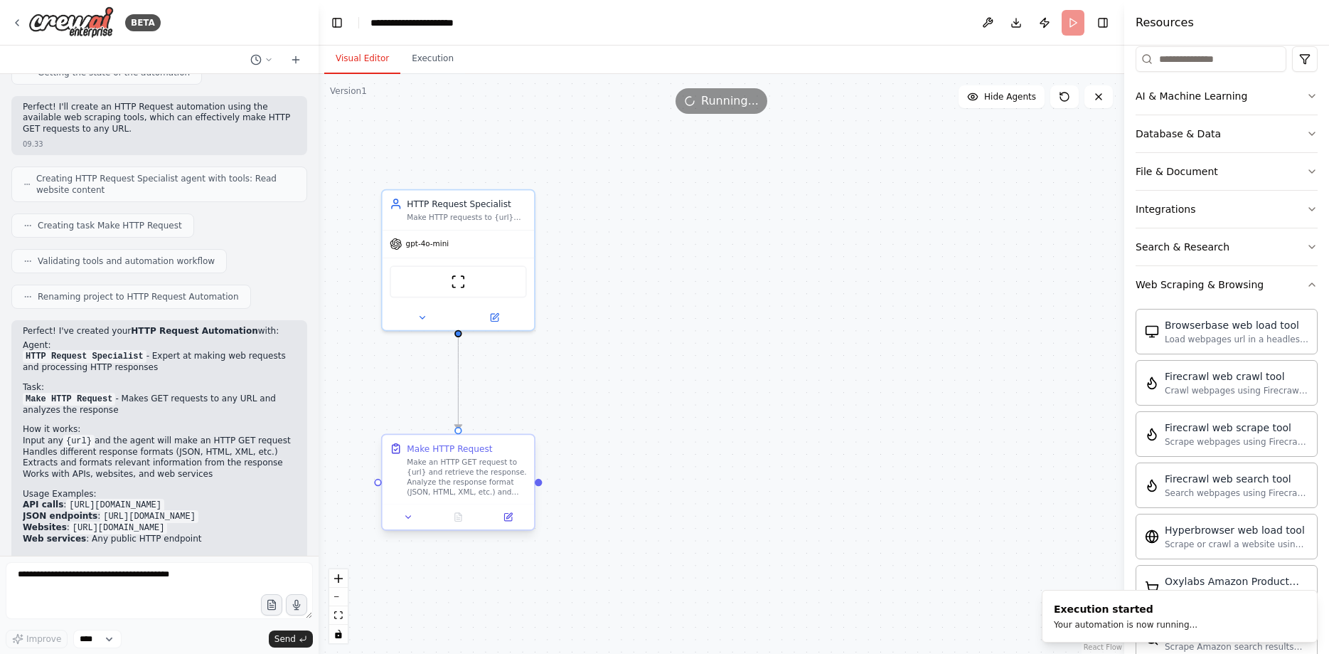
click at [500, 479] on div "Make an HTTP GET request to {url} and retrieve the response. Analyze the respon…" at bounding box center [466, 477] width 119 height 40
click at [514, 521] on button at bounding box center [508, 516] width 43 height 15
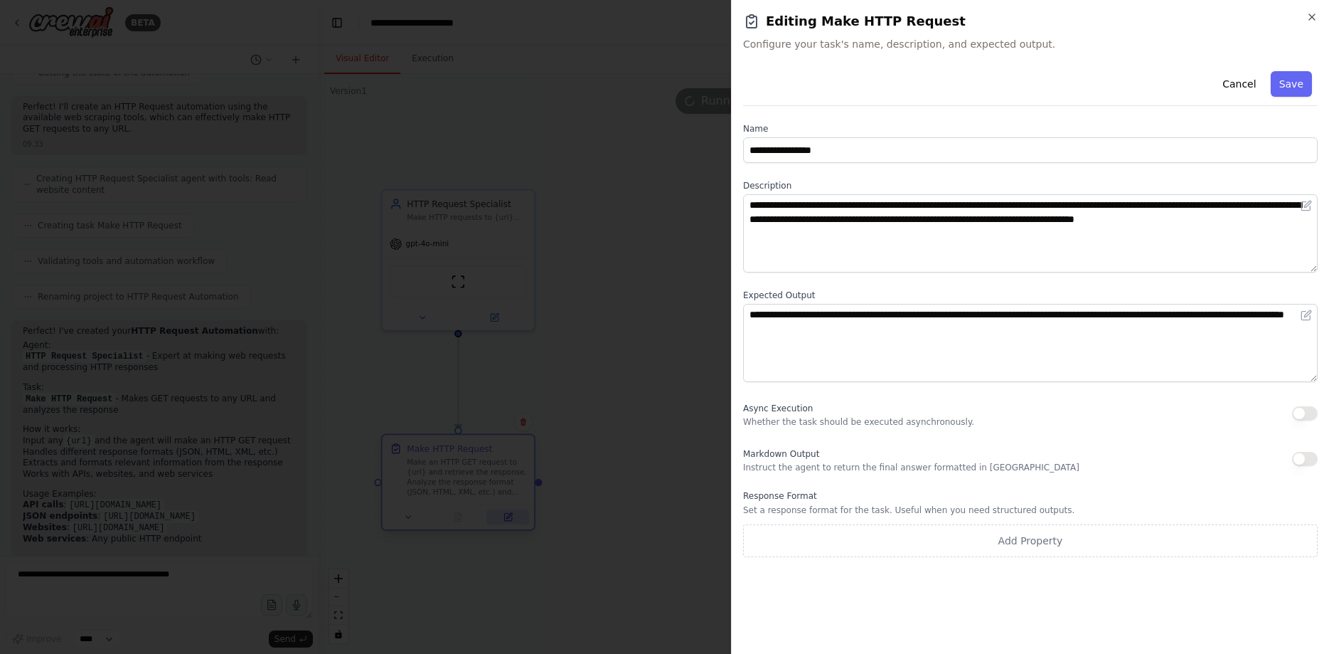
scroll to position [179, 0]
click at [652, 243] on div at bounding box center [664, 327] width 1329 height 654
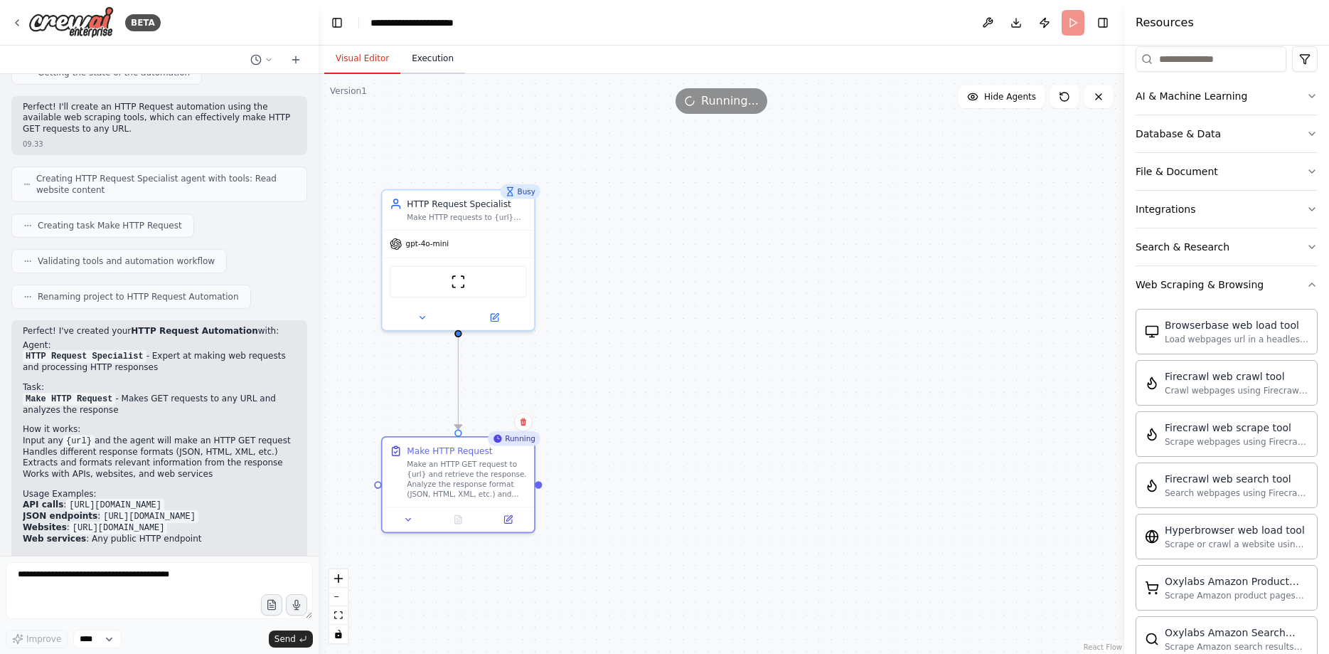
click at [409, 66] on button "Execution" at bounding box center [432, 59] width 65 height 30
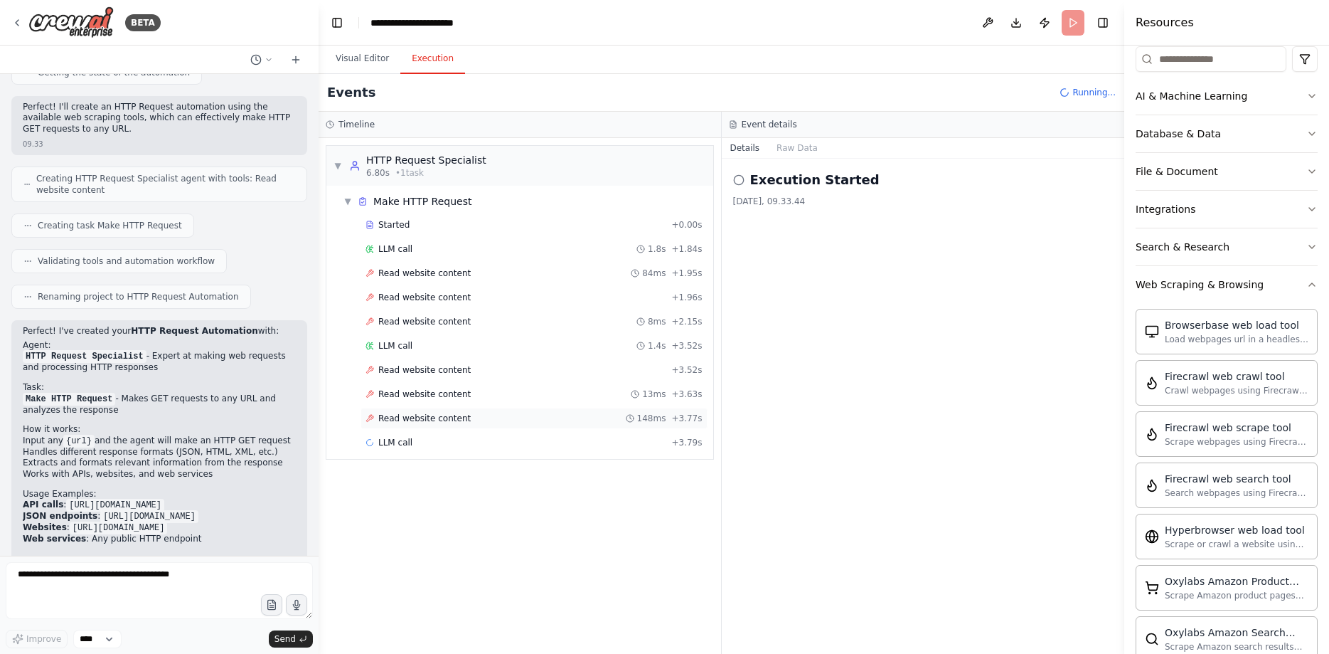
click at [523, 422] on div "Read website content 148ms + 3.77s" at bounding box center [534, 418] width 337 height 11
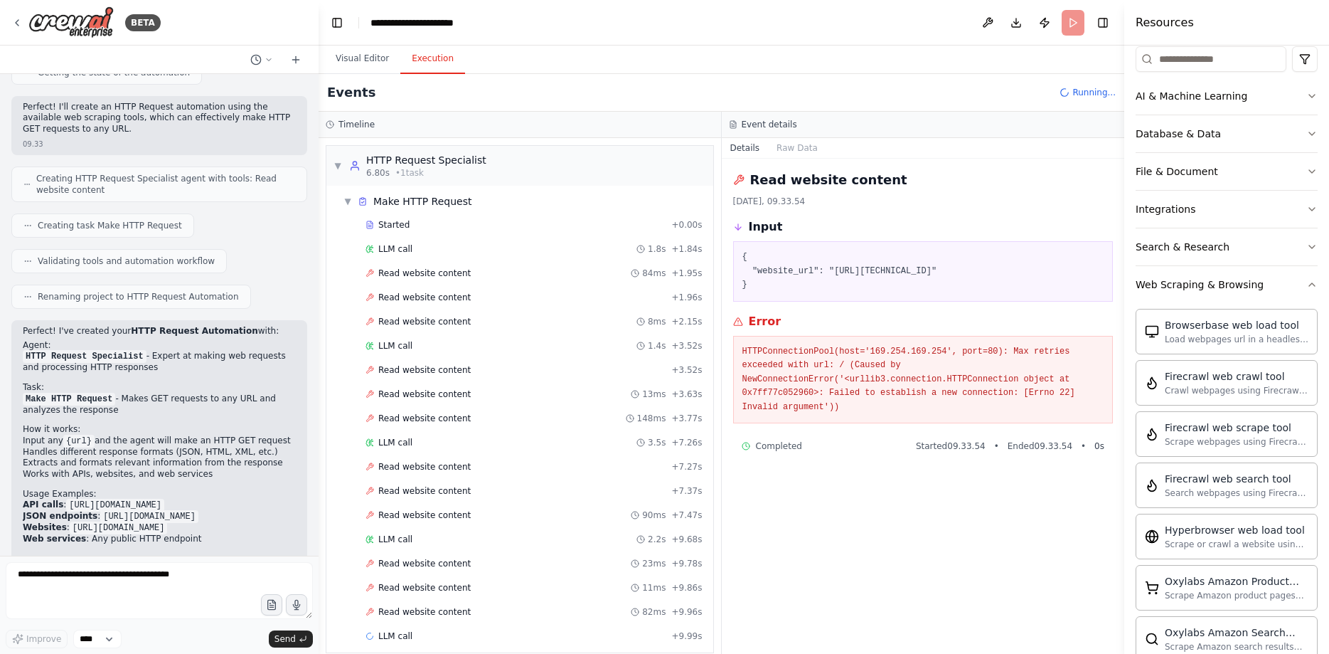
scroll to position [15, 0]
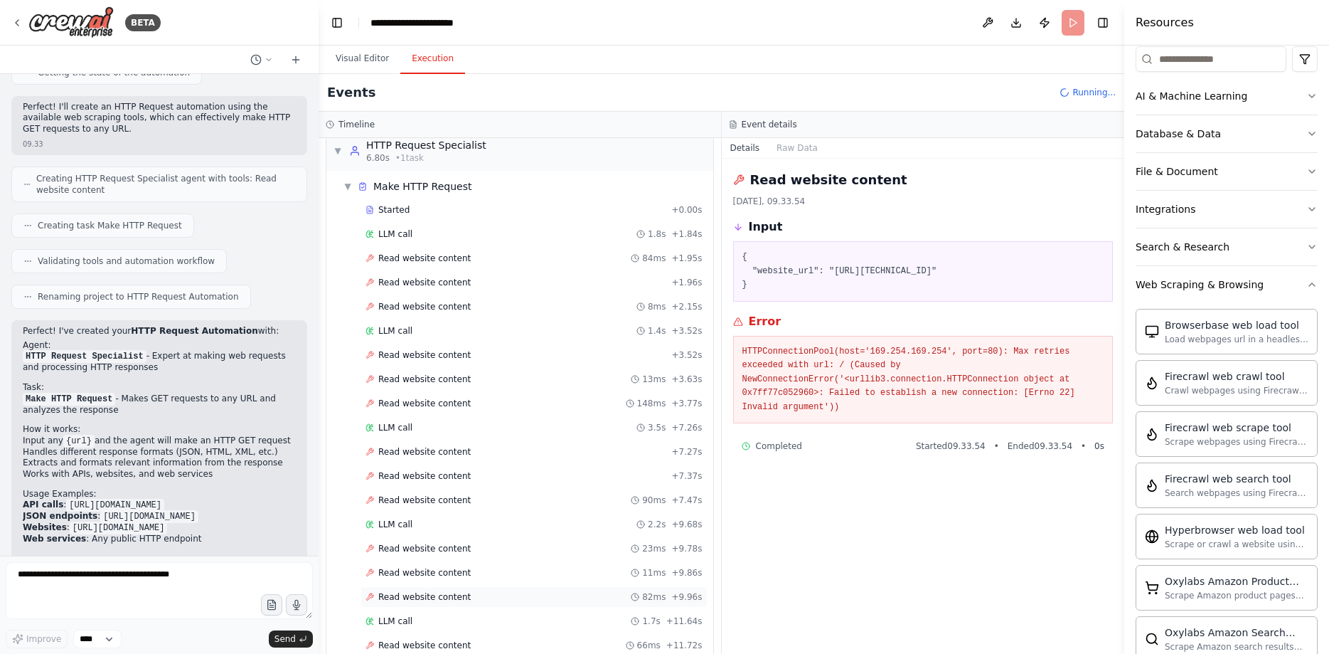
click at [472, 600] on div "Read website content 82ms + 9.96s" at bounding box center [534, 596] width 337 height 11
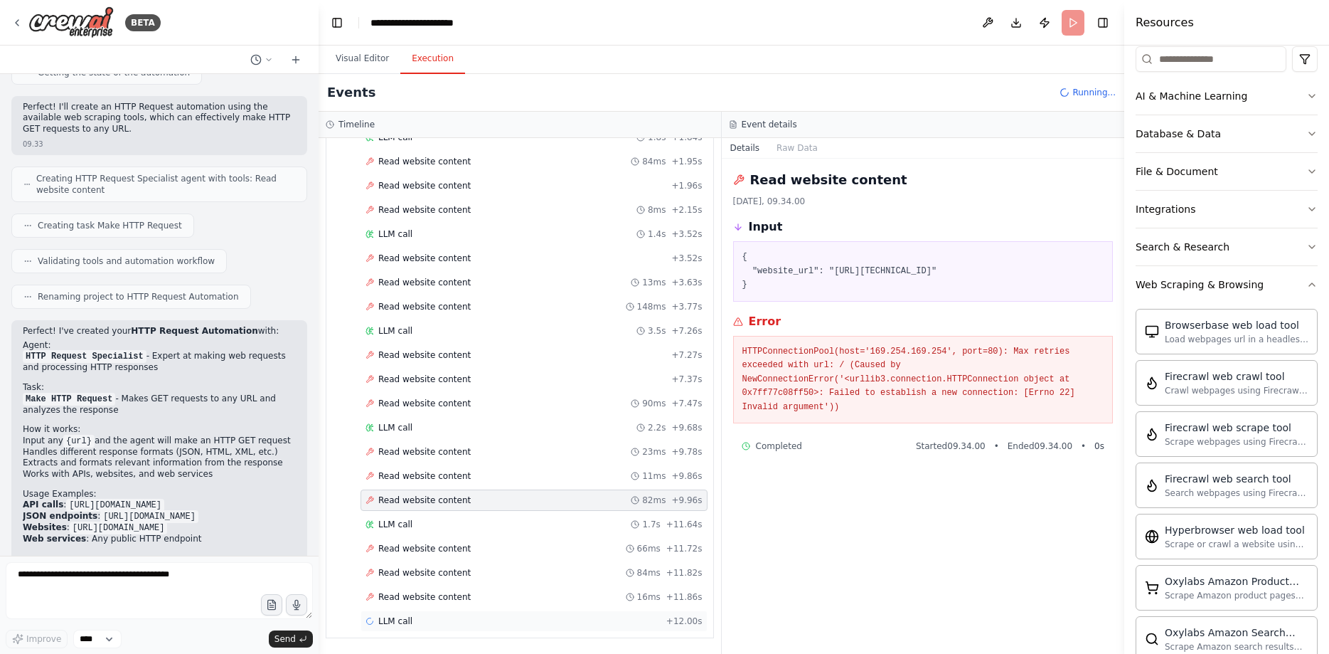
click at [474, 619] on div "LLM call + 12.00s" at bounding box center [534, 620] width 337 height 11
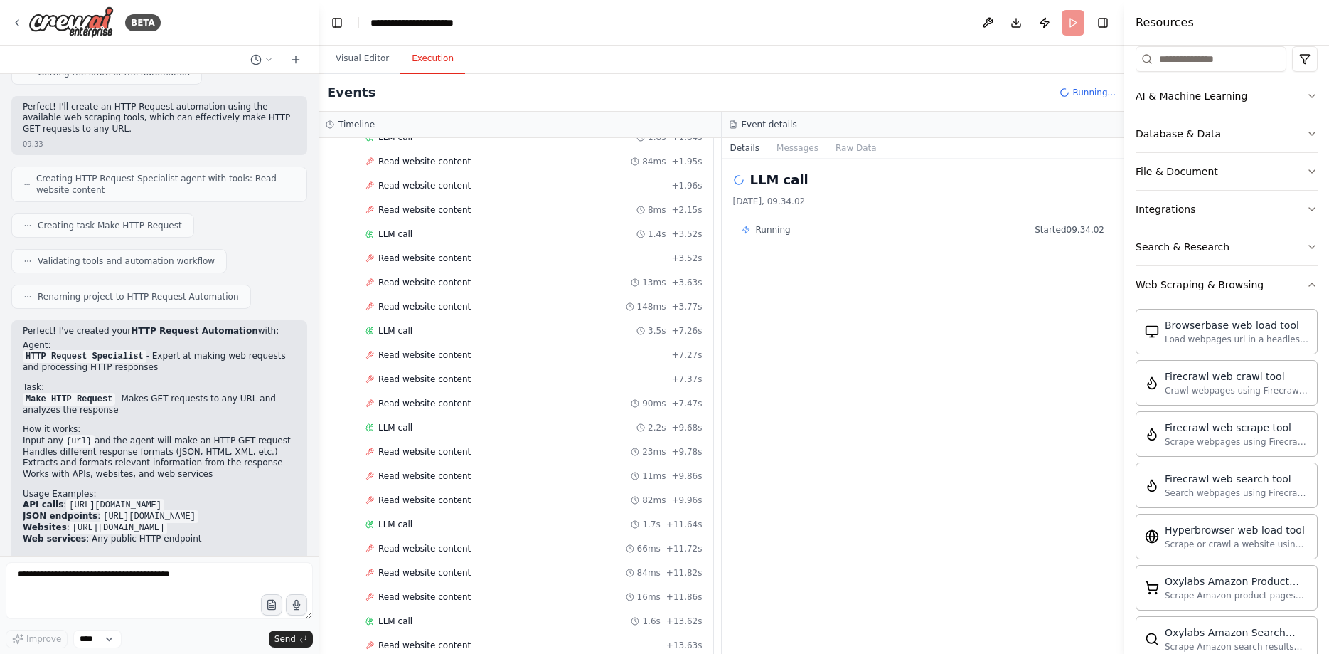
click at [474, 640] on div "Read website content + 13.63s" at bounding box center [534, 644] width 337 height 11
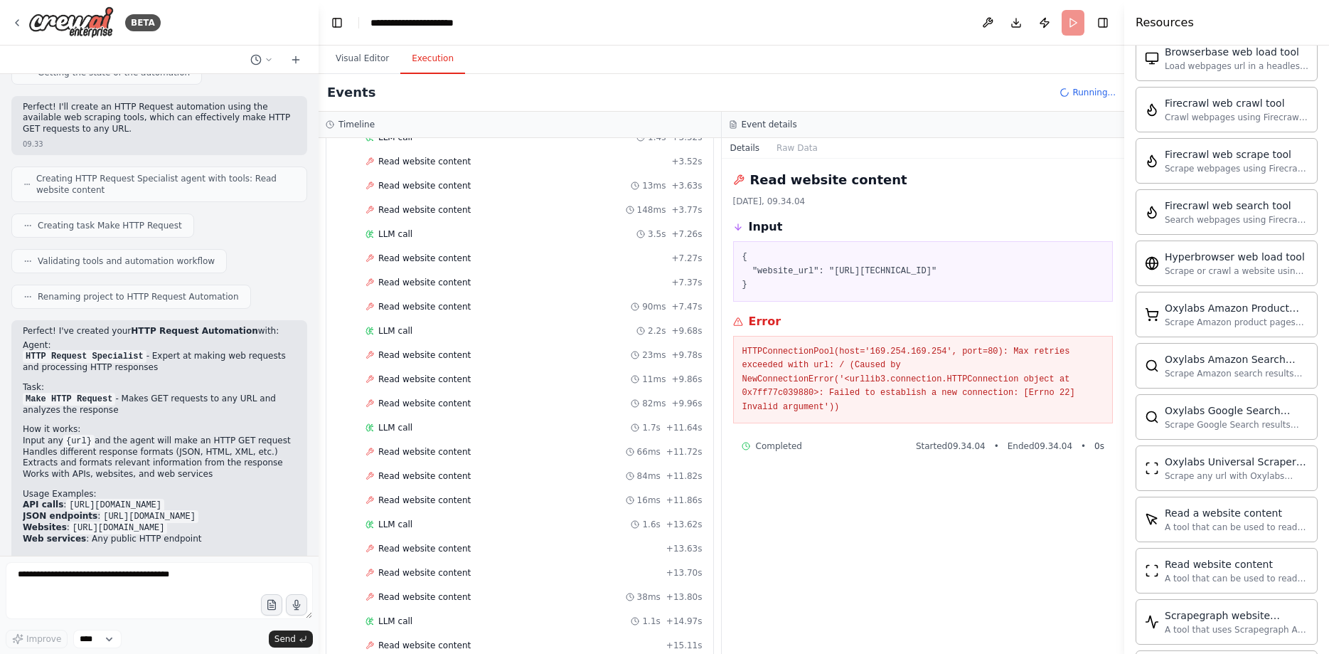
scroll to position [273, 0]
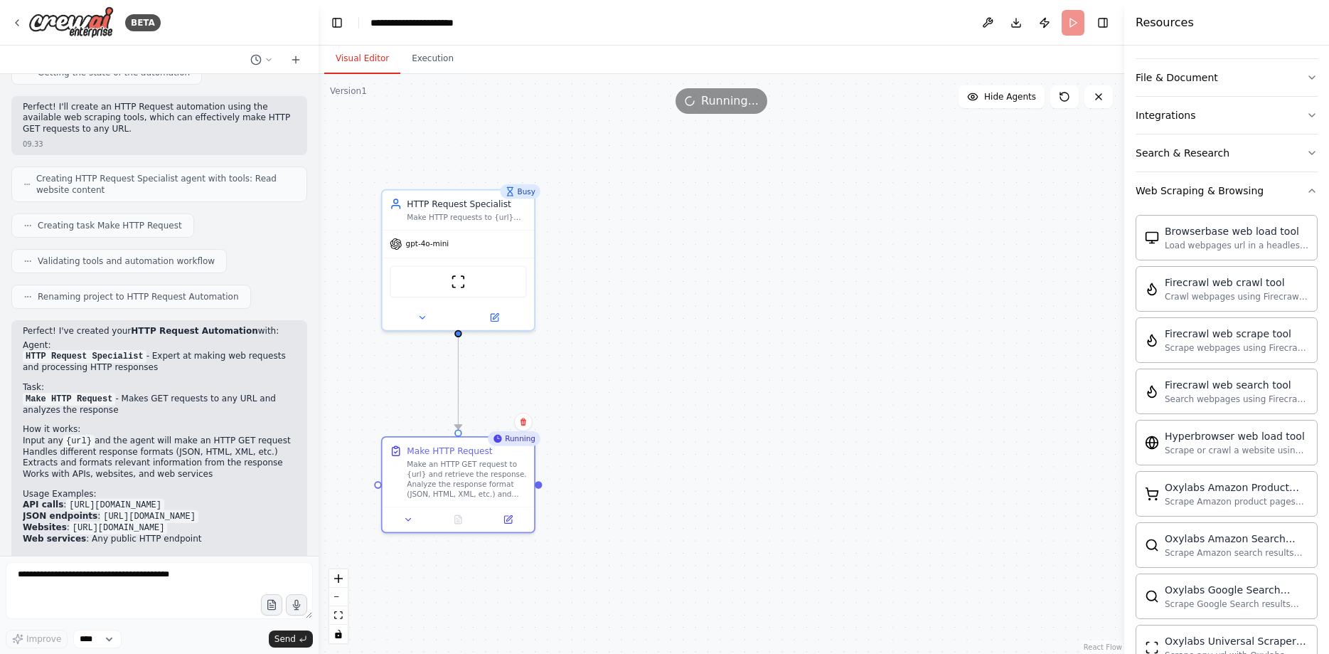
click at [363, 68] on button "Visual Editor" at bounding box center [362, 59] width 76 height 30
click at [469, 280] on img at bounding box center [470, 279] width 15 height 15
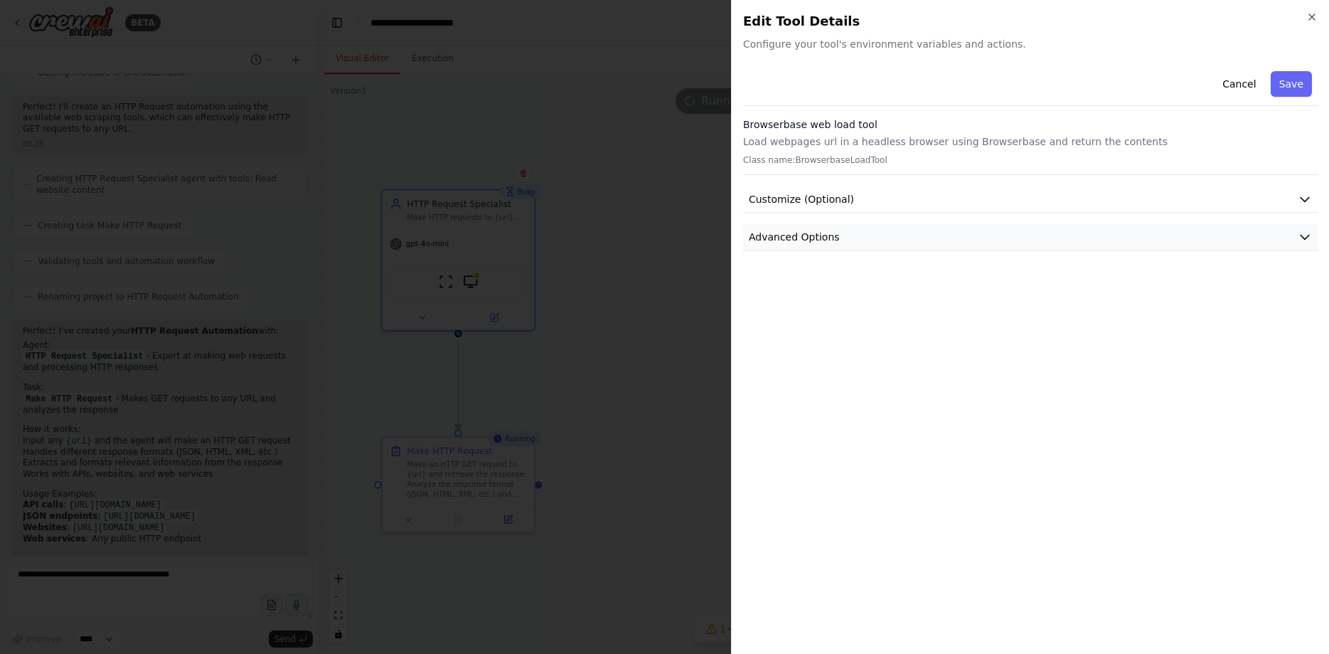
click at [928, 240] on button "Advanced Options" at bounding box center [1030, 237] width 575 height 26
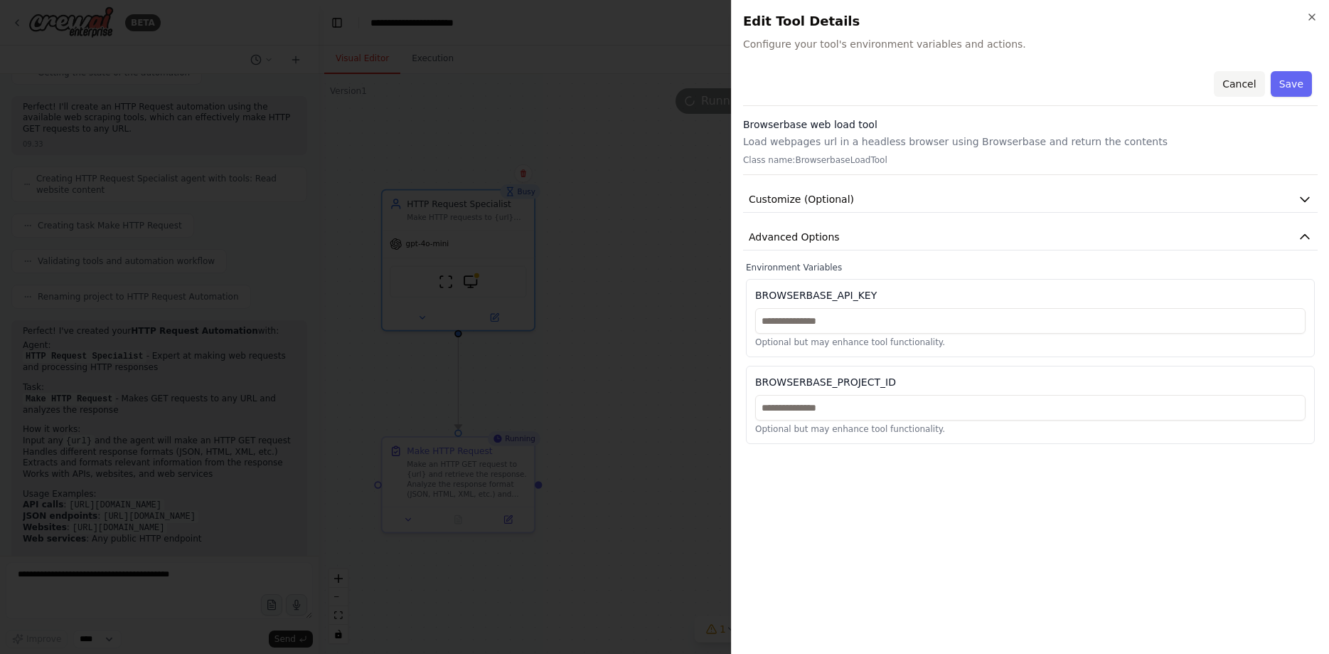
click at [1233, 78] on button "Cancel" at bounding box center [1239, 84] width 50 height 26
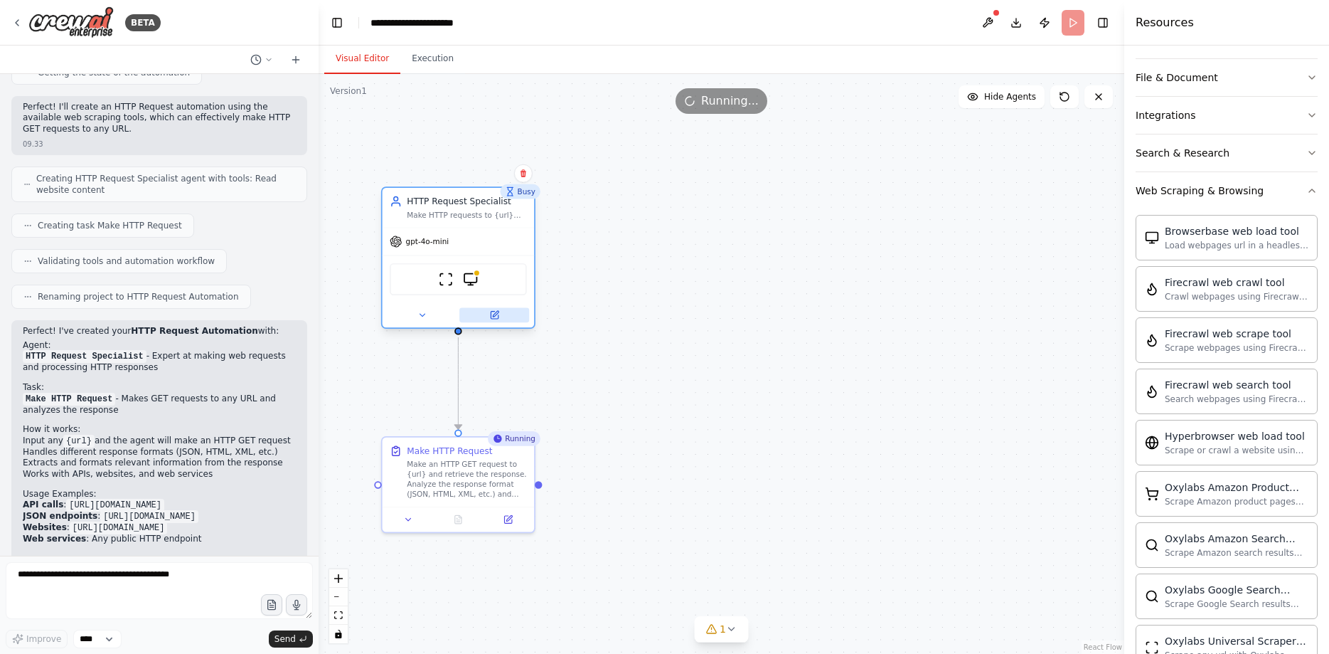
click at [491, 320] on button at bounding box center [494, 314] width 70 height 15
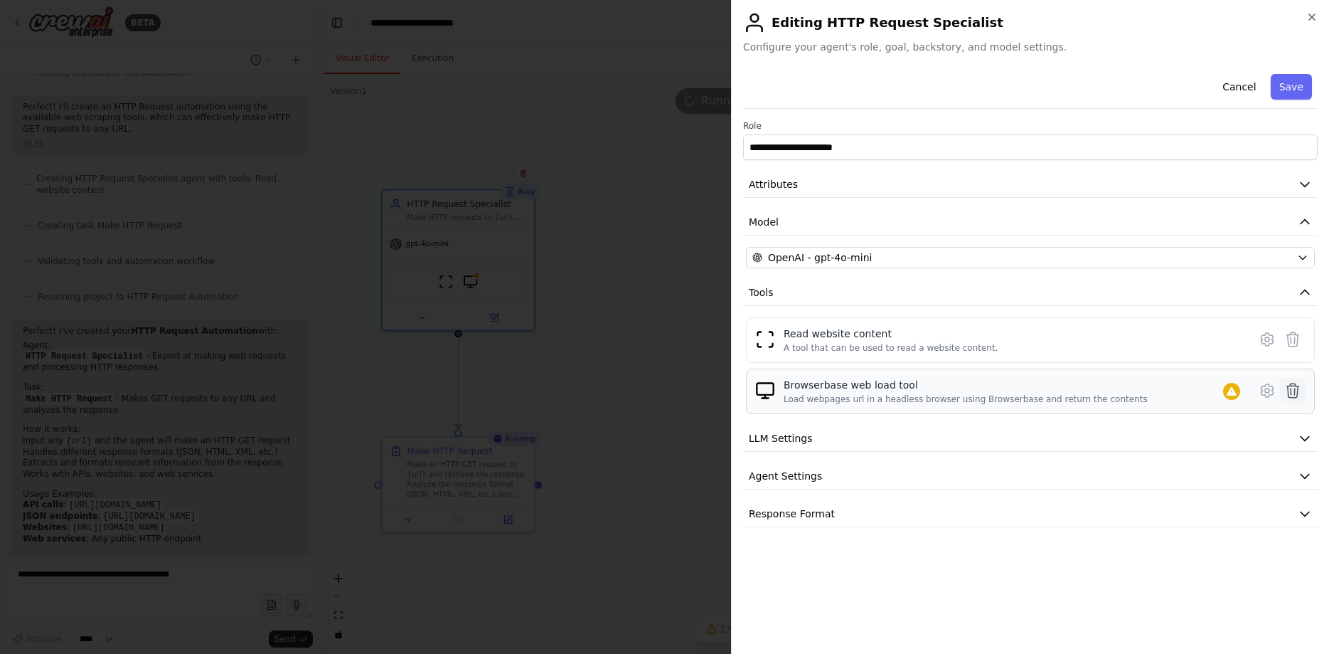
click at [1294, 391] on icon at bounding box center [1293, 390] width 12 height 14
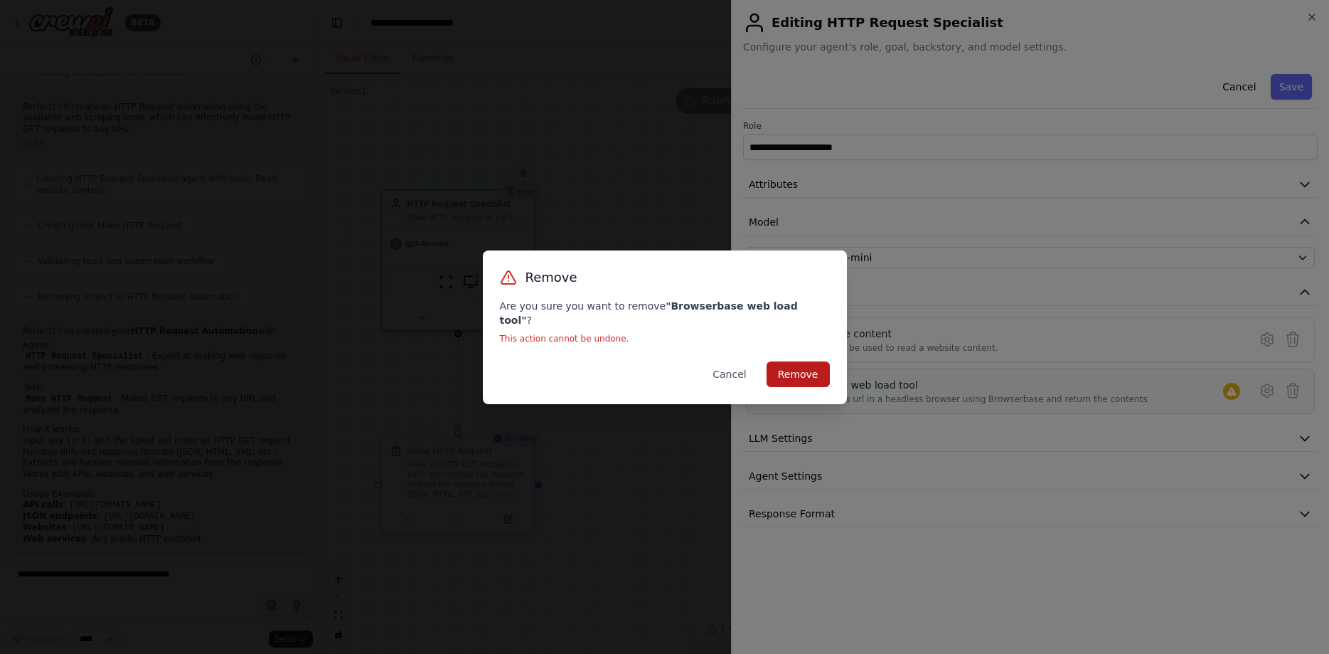
click at [802, 369] on button "Remove" at bounding box center [798, 374] width 63 height 26
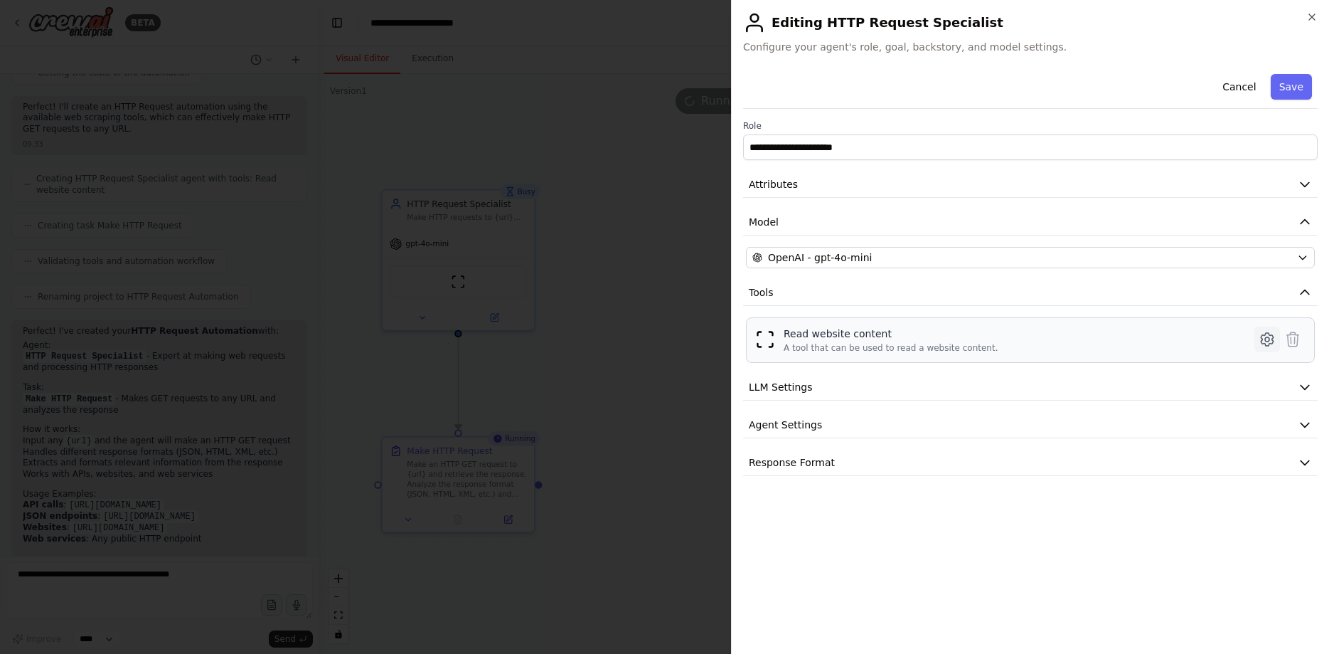
click at [1270, 334] on icon at bounding box center [1267, 339] width 12 height 13
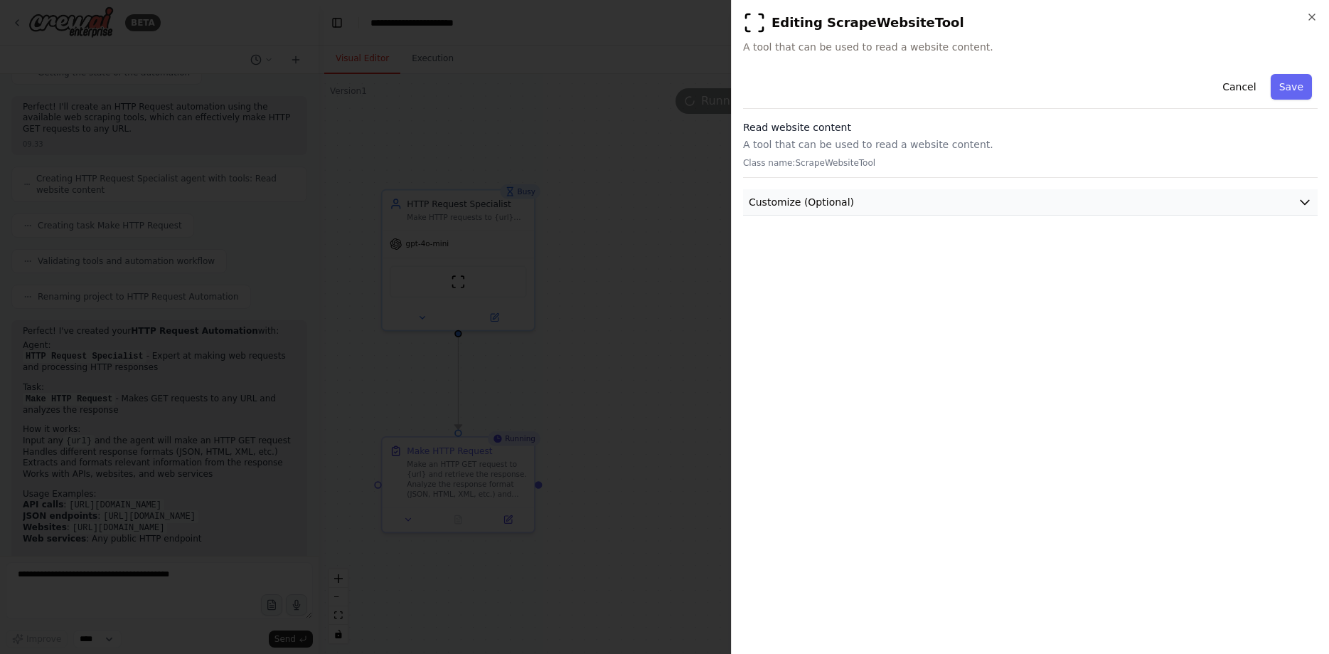
click at [942, 211] on button "Customize (Optional)" at bounding box center [1030, 202] width 575 height 26
click at [712, 79] on div at bounding box center [664, 327] width 1329 height 654
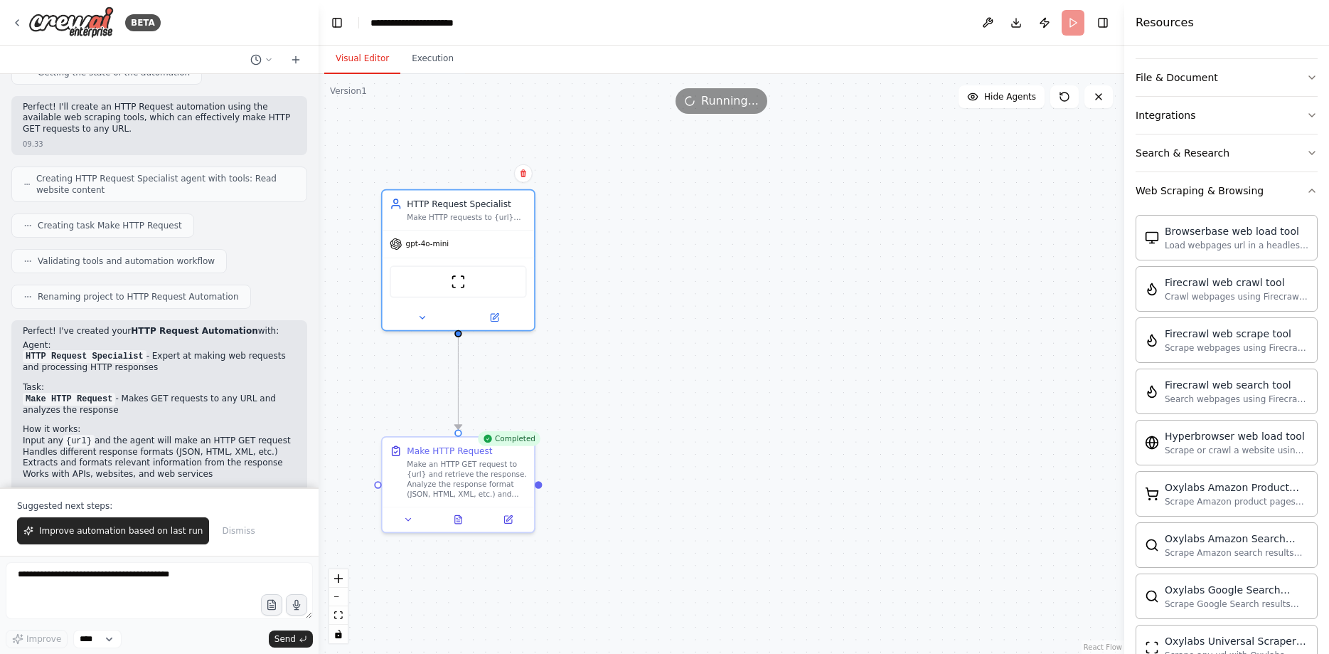
scroll to position [632, 0]
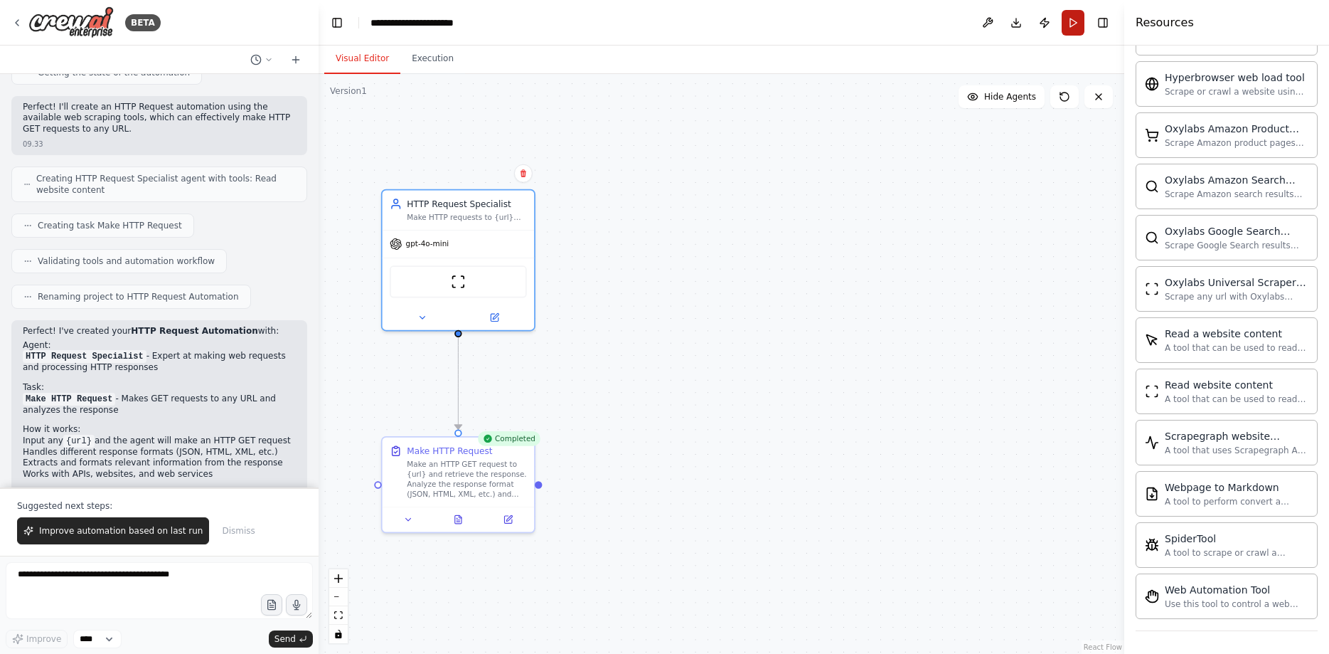
click at [1068, 27] on button "Run" at bounding box center [1073, 23] width 23 height 26
click at [1041, 18] on button "Publish" at bounding box center [1044, 23] width 23 height 26
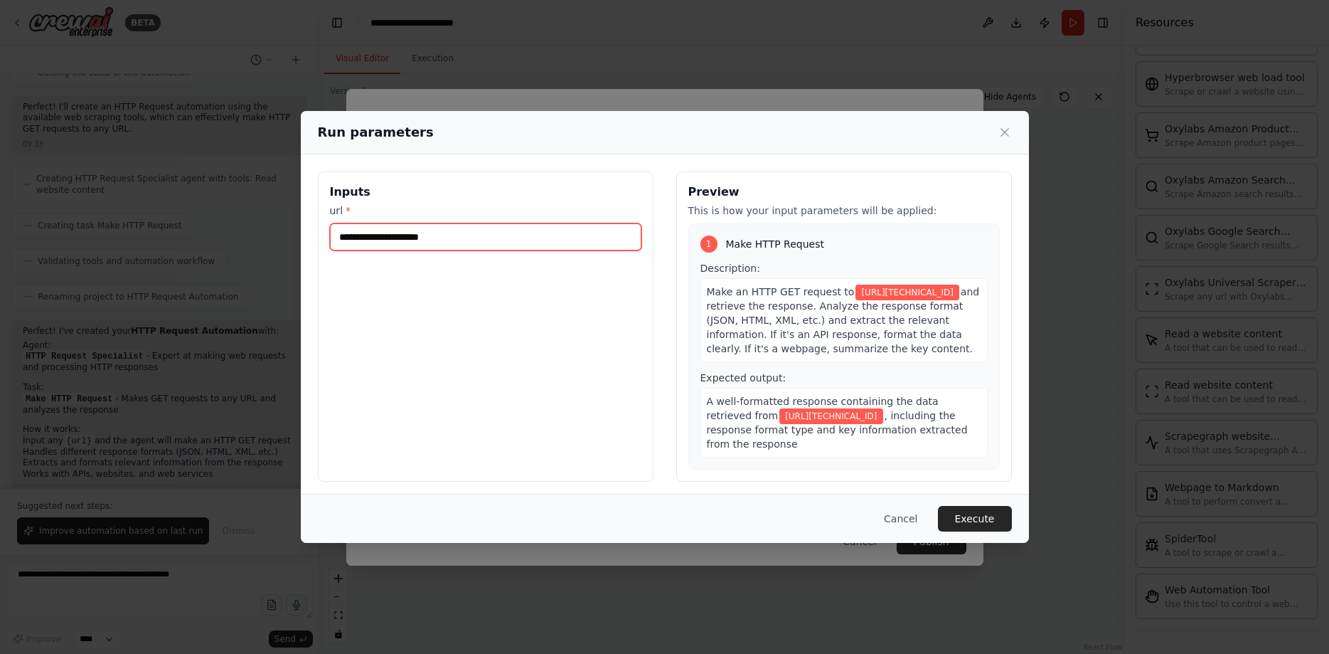
click at [501, 227] on input "**********" at bounding box center [486, 236] width 312 height 27
paste input "text"
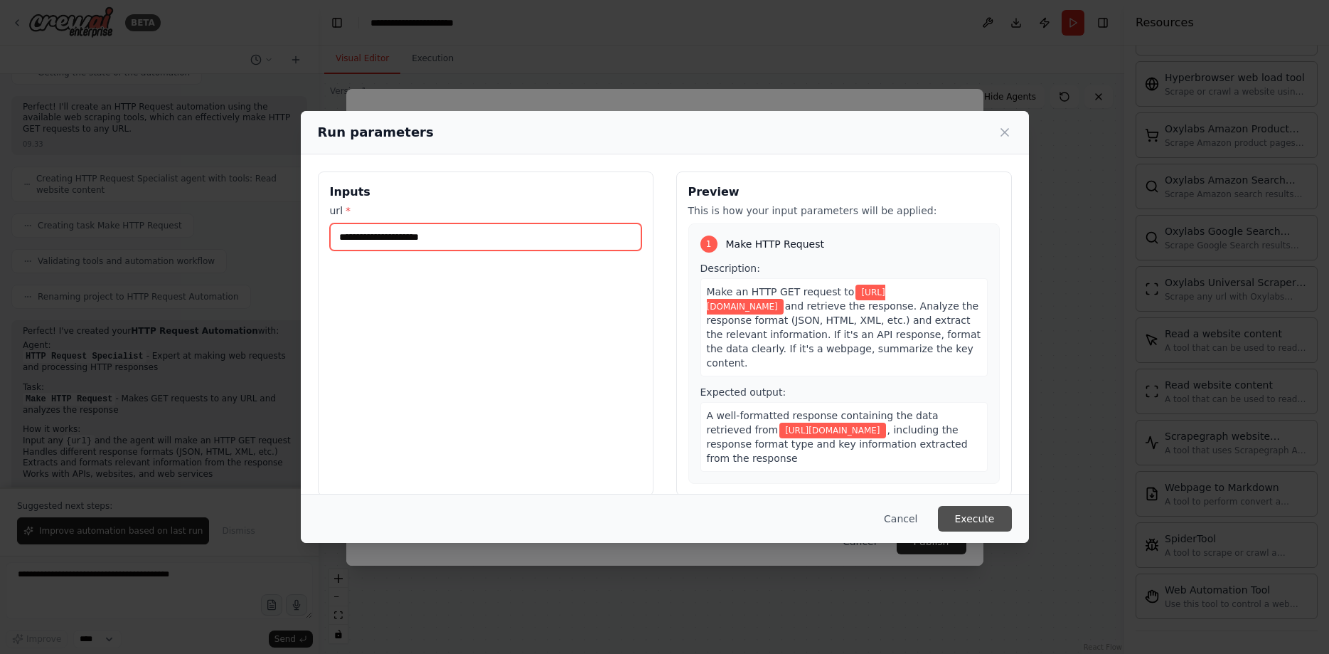
type input "**********"
click at [996, 513] on button "Execute" at bounding box center [975, 519] width 74 height 26
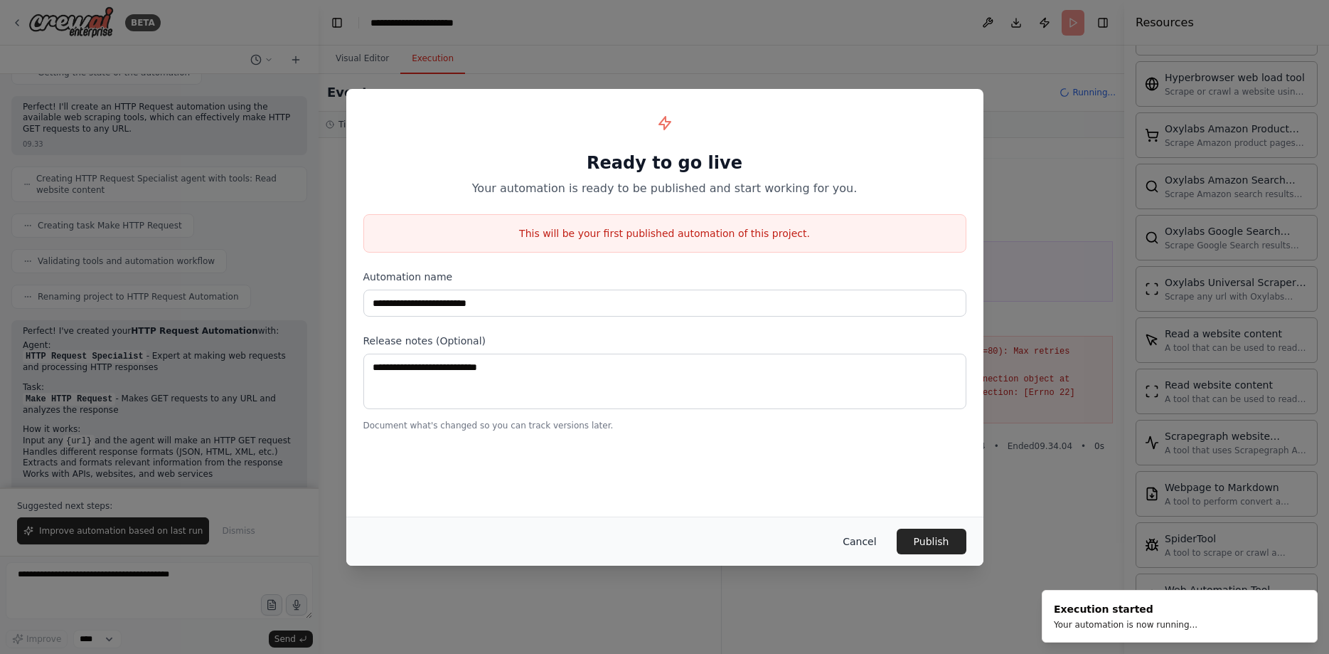
click at [871, 543] on button "Cancel" at bounding box center [859, 541] width 56 height 26
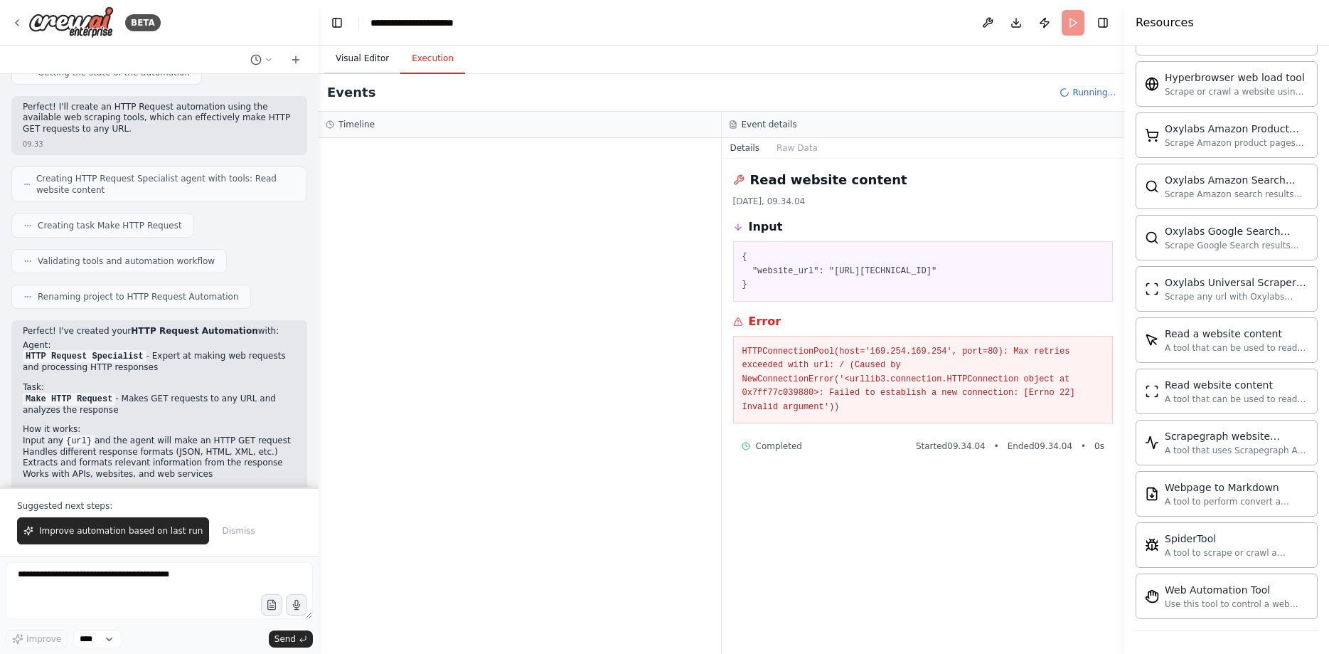
click at [378, 69] on button "Visual Editor" at bounding box center [362, 59] width 76 height 30
click at [409, 68] on button "Execution" at bounding box center [432, 59] width 65 height 30
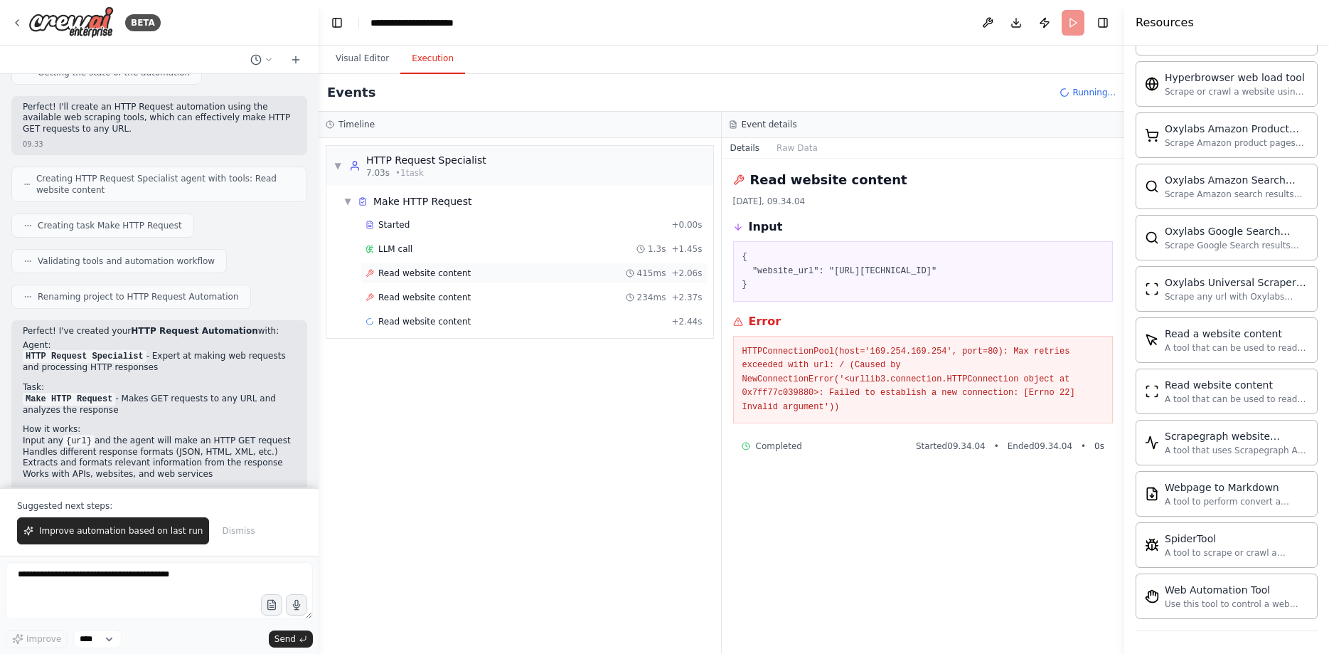
click at [569, 274] on div "Read website content 415ms + 2.06s" at bounding box center [534, 272] width 337 height 11
click at [555, 292] on div "Read website content 234ms + 2.37s" at bounding box center [534, 297] width 337 height 11
click at [545, 305] on div "Read website content 234ms + 2.37s" at bounding box center [534, 297] width 347 height 21
click at [536, 321] on div "Read website content 244ms + 2.69s" at bounding box center [534, 321] width 337 height 11
click at [506, 339] on div "LLM call 1.4s + 4.24s" at bounding box center [534, 345] width 347 height 21
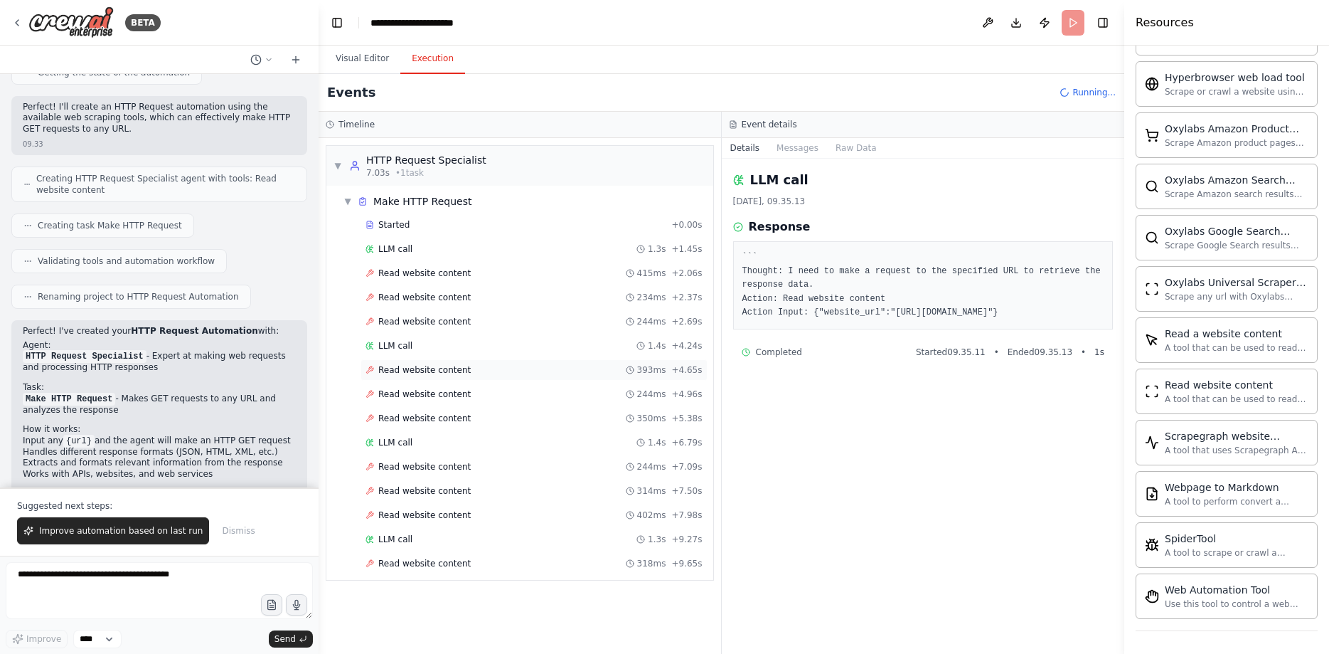
click at [454, 372] on span "Read website content" at bounding box center [424, 369] width 92 height 11
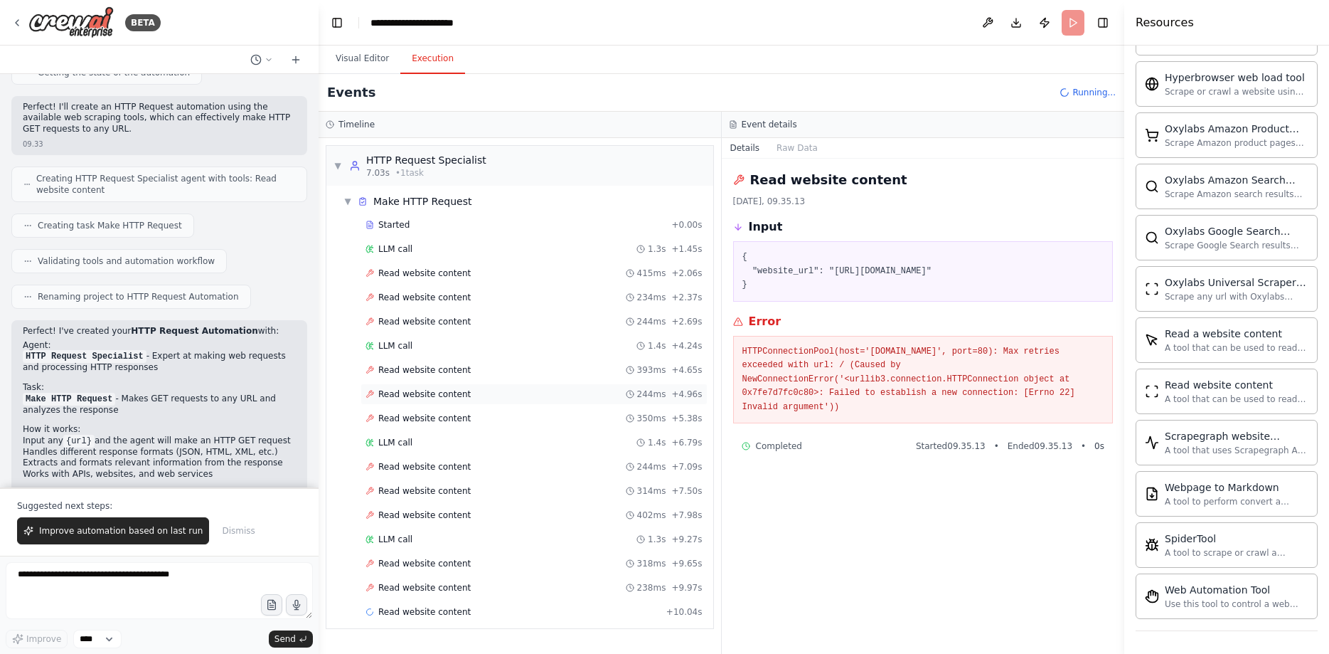
click at [452, 403] on div "Read website content 244ms + 4.96s" at bounding box center [534, 393] width 347 height 21
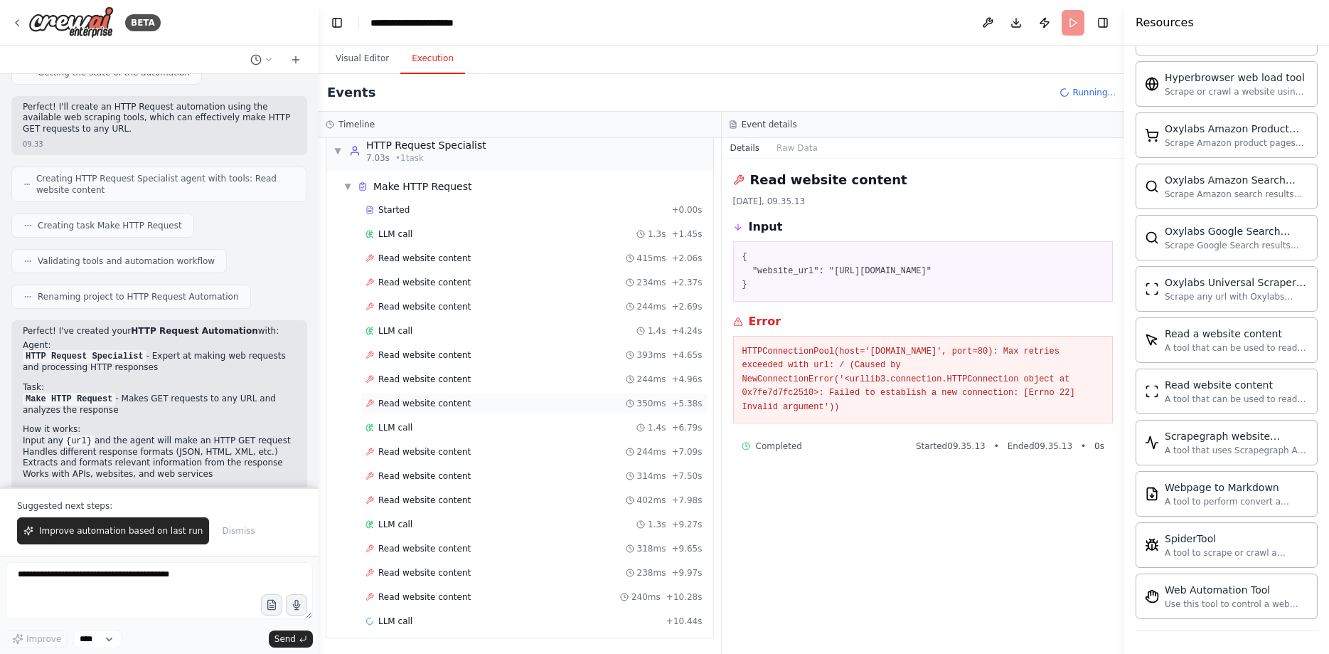
click at [452, 409] on span "Read website content" at bounding box center [424, 403] width 92 height 11
click at [460, 481] on div "Read website content 314ms + 7.50s" at bounding box center [534, 475] width 337 height 11
click at [460, 497] on div "Read website content 402ms + 7.98s" at bounding box center [534, 499] width 337 height 11
click at [467, 566] on div "Read website content 238ms + 9.97s" at bounding box center [534, 572] width 347 height 21
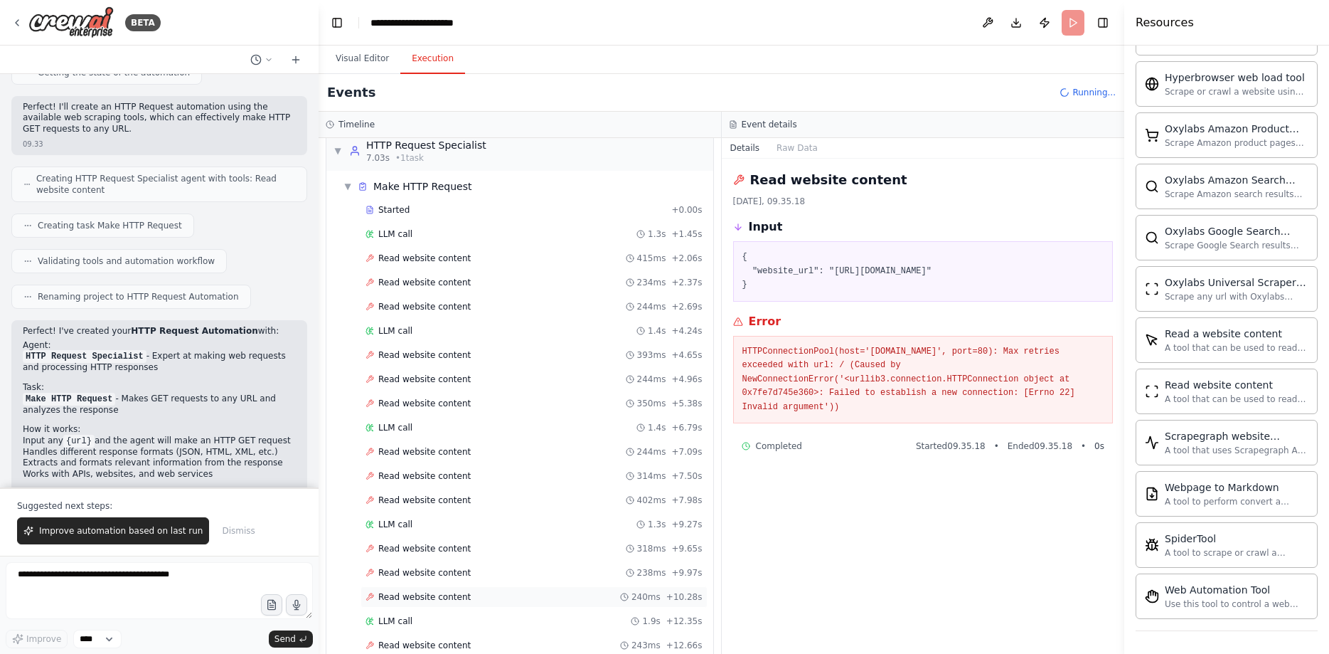
click at [462, 590] on div "Read website content 240ms + 10.28s" at bounding box center [534, 596] width 347 height 21
click at [362, 65] on button "Visual Editor" at bounding box center [362, 59] width 76 height 30
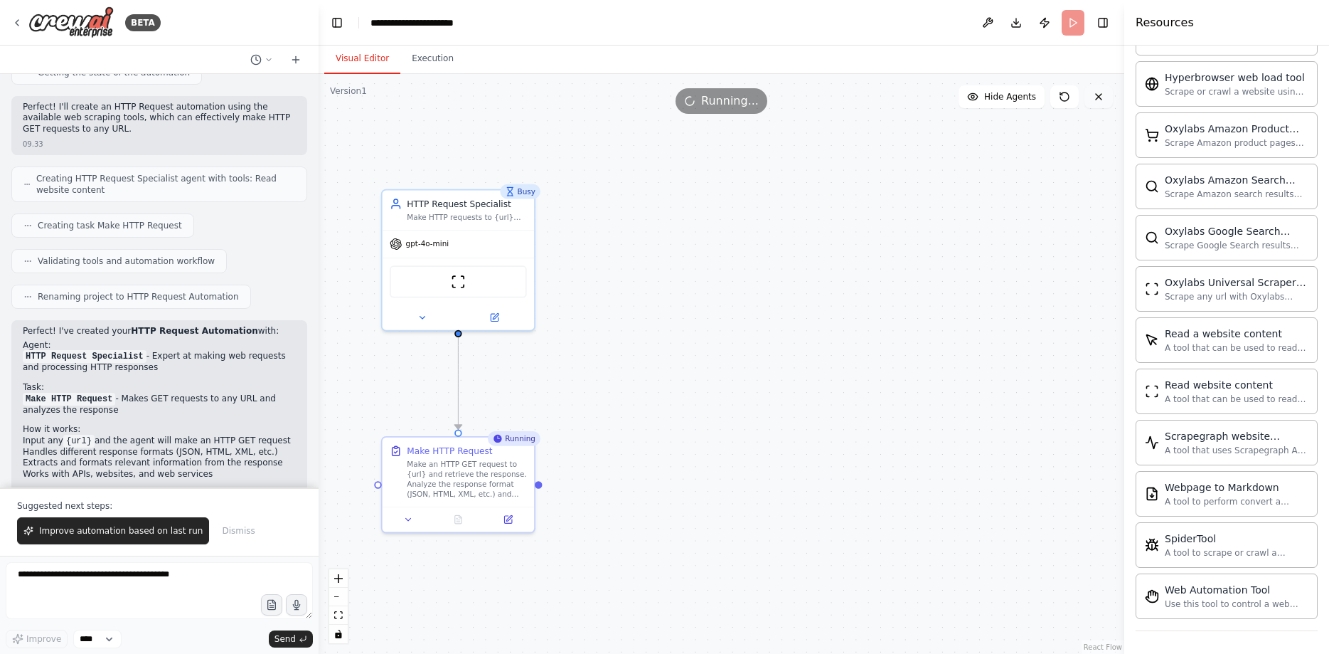
click at [1100, 106] on button at bounding box center [1099, 96] width 28 height 23
click at [1099, 95] on icon at bounding box center [1098, 96] width 11 height 11
click at [1050, 15] on button "Publish" at bounding box center [1044, 23] width 23 height 26
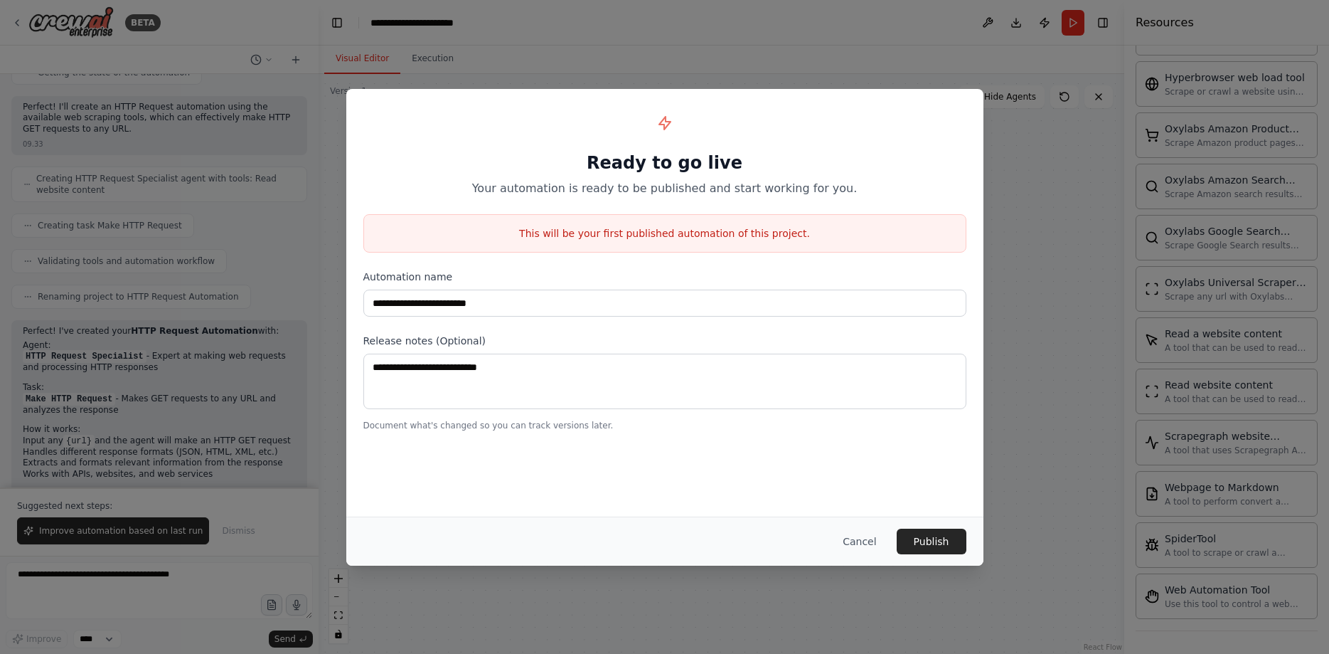
scroll to position [1898, 0]
